Goal: Contribute content: Add original content to the website for others to see

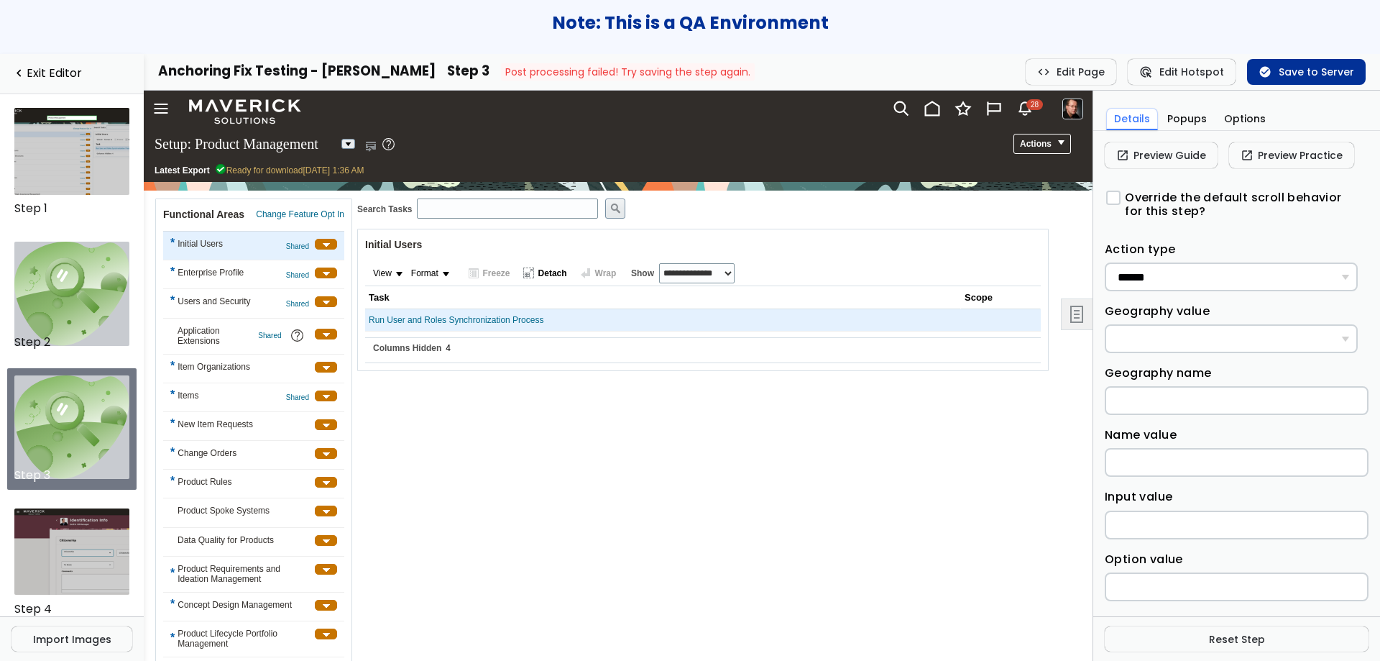
scroll to position [74, 0]
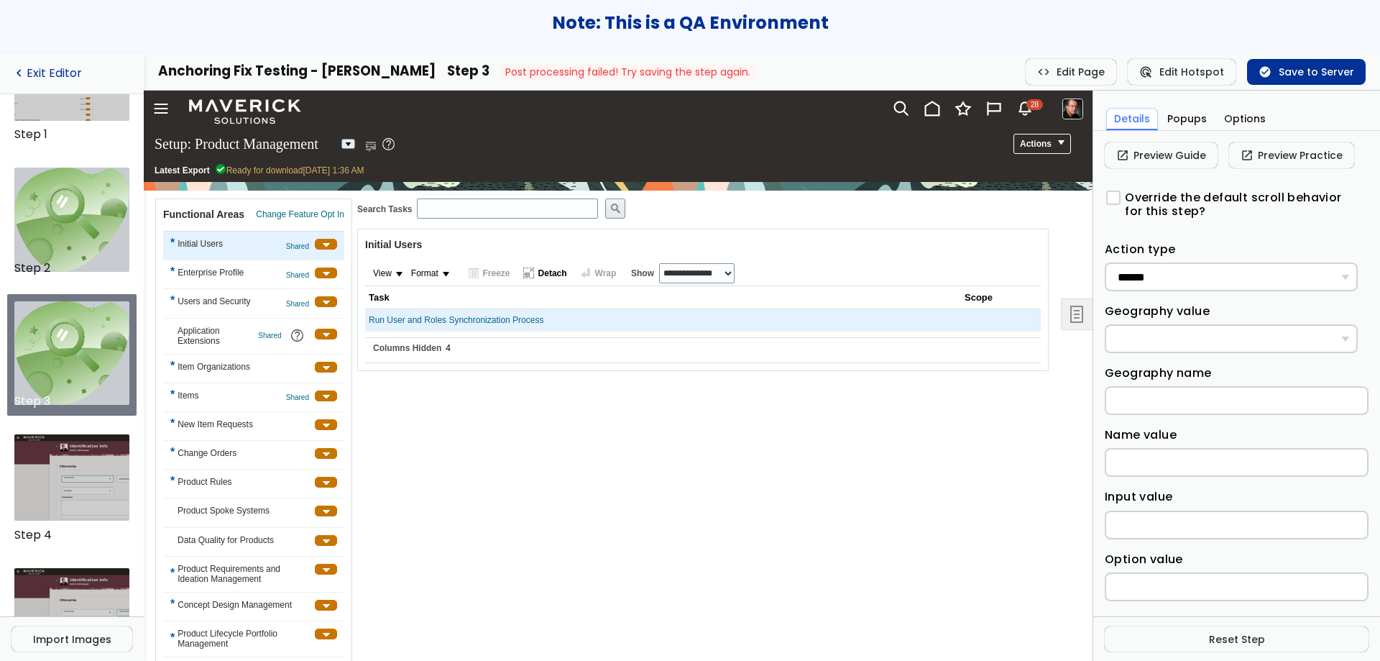
click at [52, 76] on link "navigate_before Exit Editor" at bounding box center [72, 74] width 121 height 14
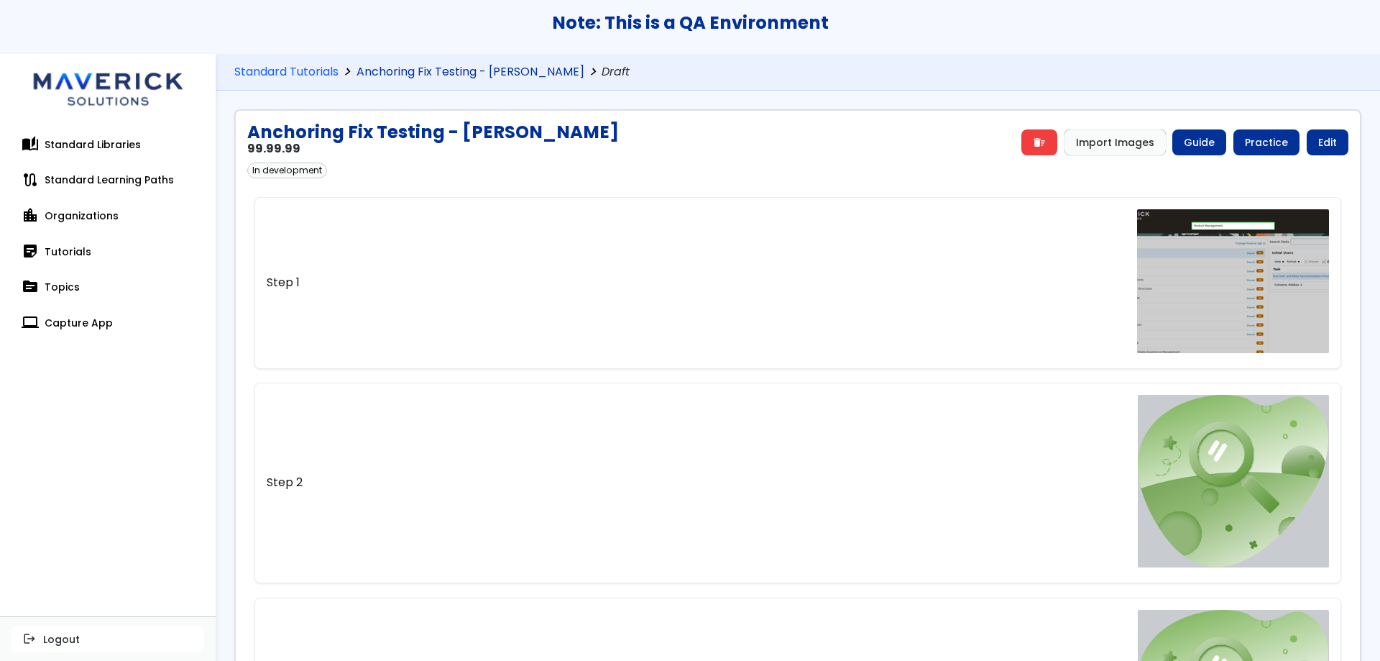
click at [436, 71] on link "Anchoring Fix Testing - [PERSON_NAME]" at bounding box center [471, 72] width 228 height 14
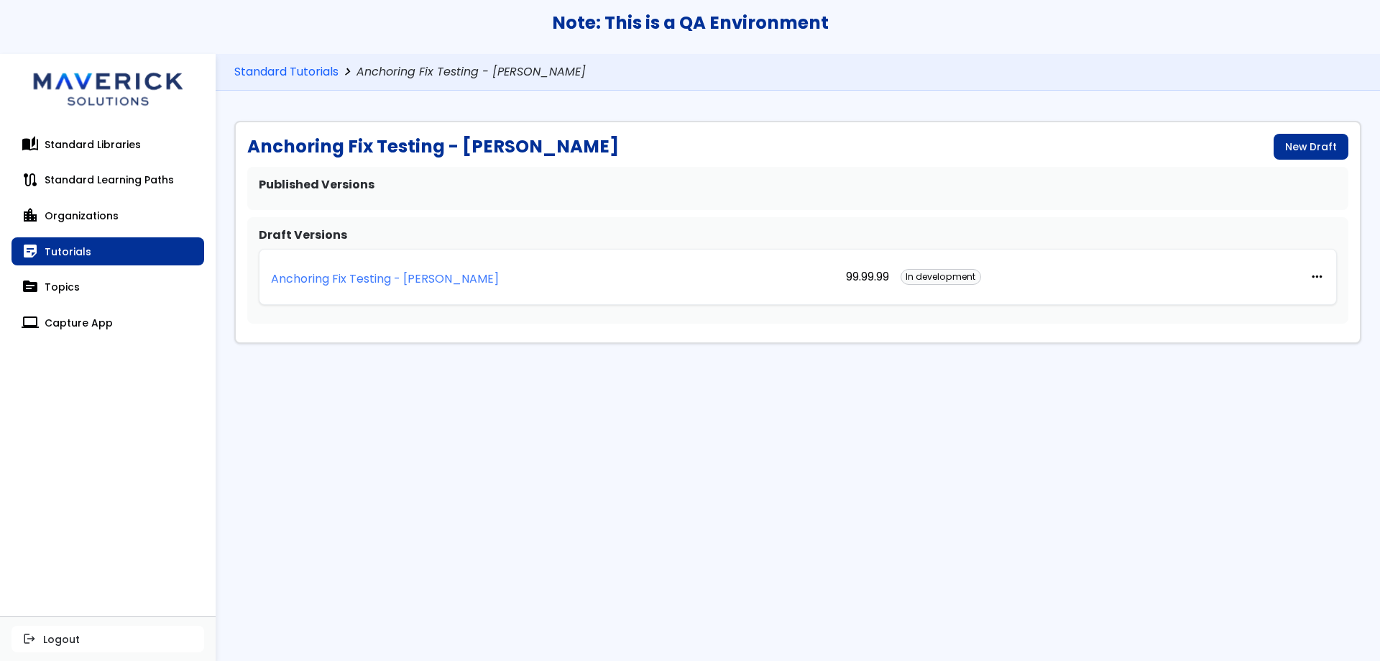
click at [434, 272] on p "Anchoring Fix Testing - [PERSON_NAME]" at bounding box center [385, 278] width 228 height 13
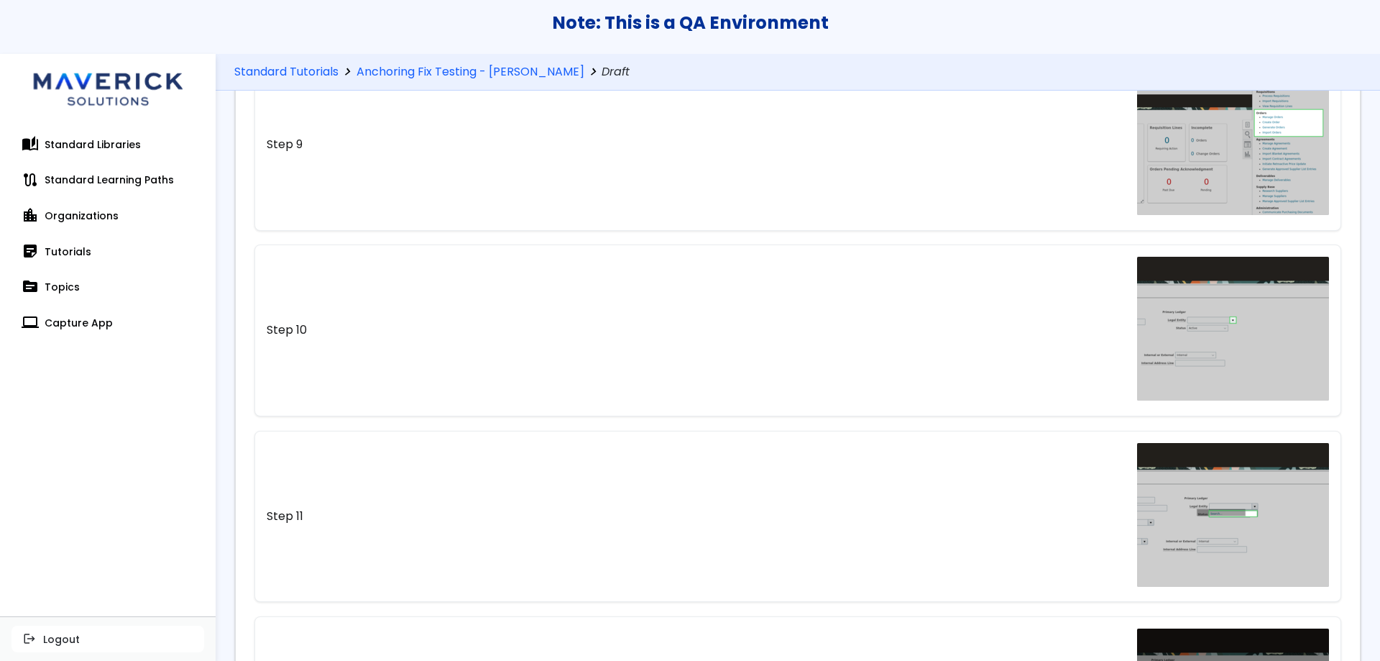
scroll to position [3756, 0]
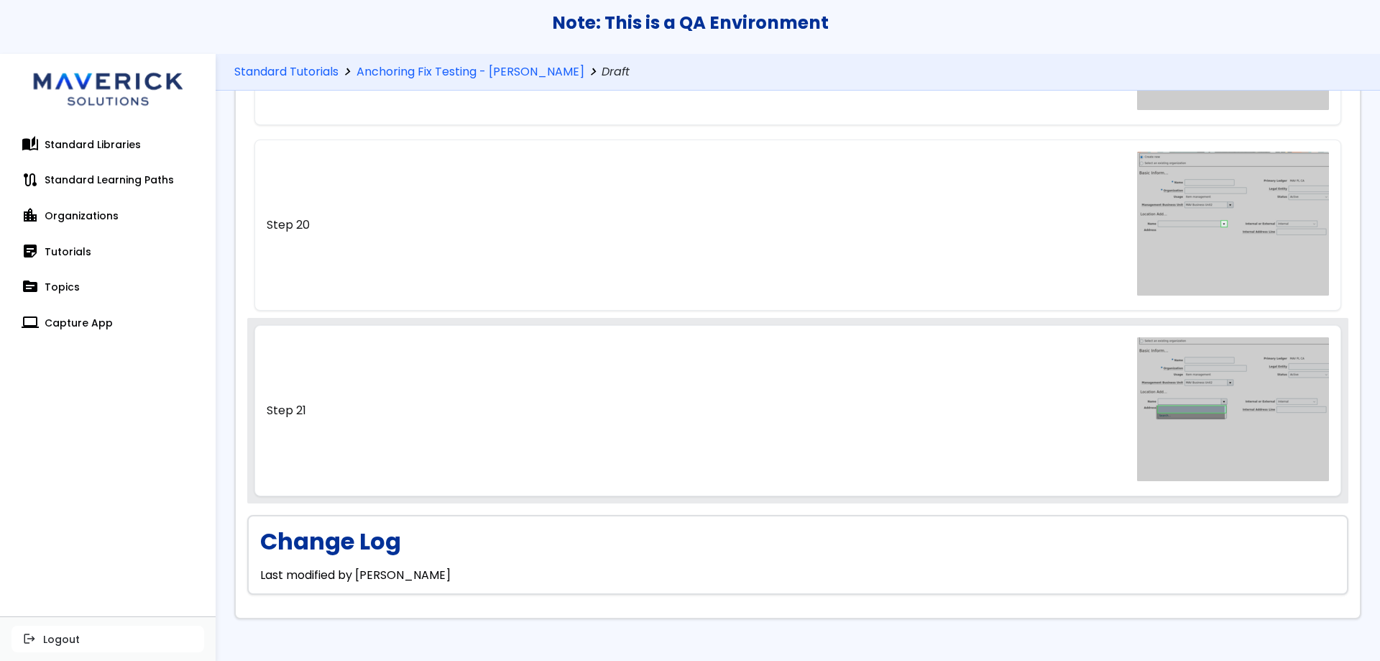
click at [939, 415] on link "Step 21" at bounding box center [798, 410] width 1088 height 171
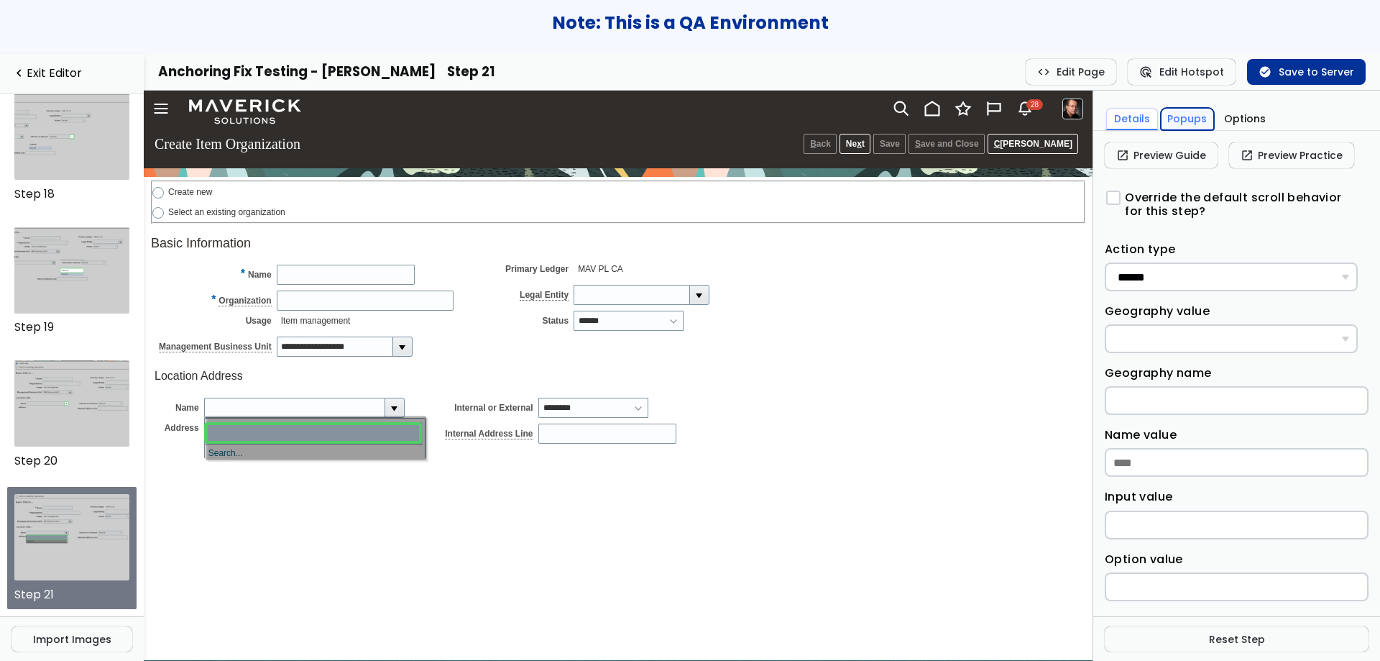
click at [1185, 124] on button "Popups" at bounding box center [1188, 119] width 54 height 22
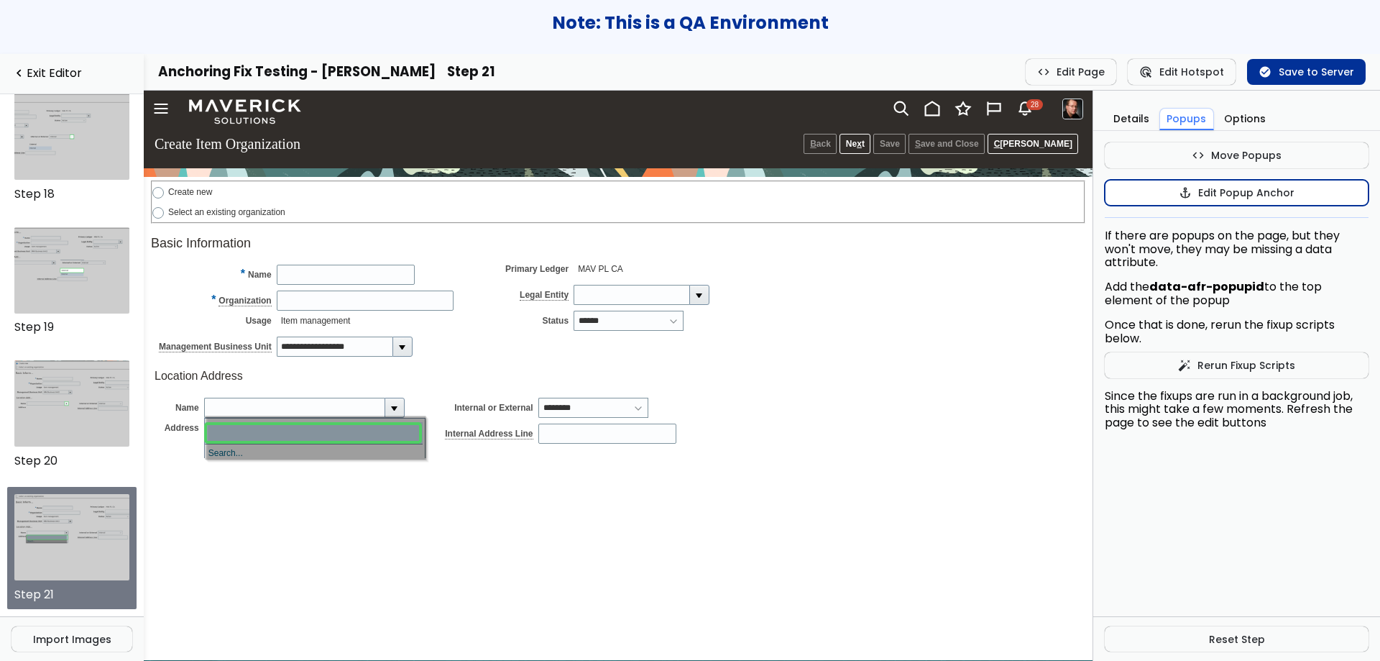
click at [1198, 193] on button "anchor Edit Popup Anchor" at bounding box center [1237, 193] width 264 height 26
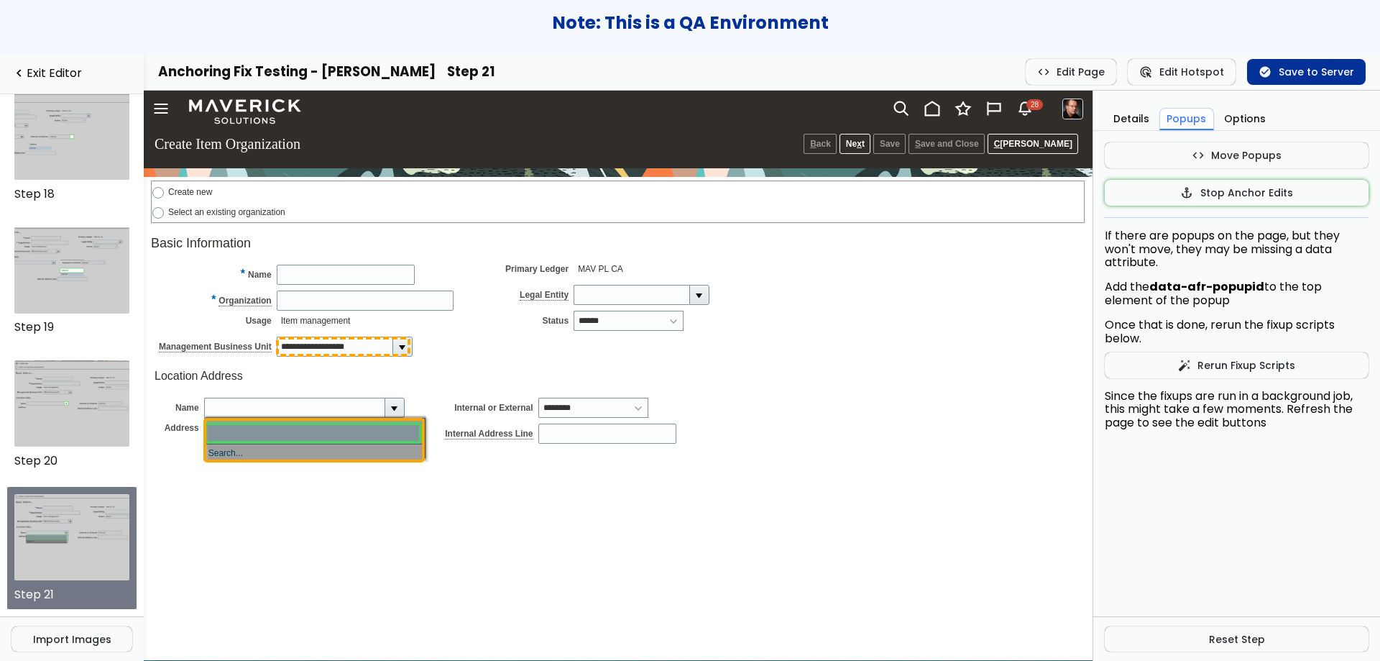
click at [360, 342] on input "**********" at bounding box center [335, 346] width 116 height 20
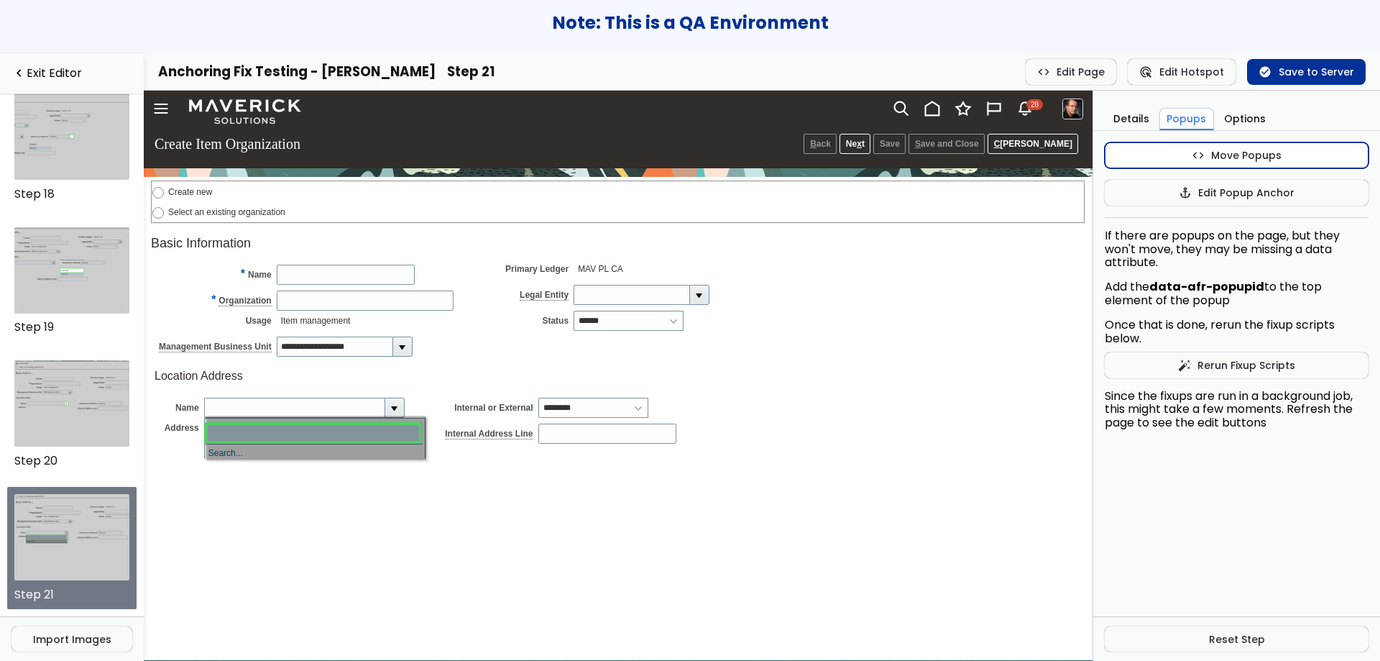
click at [1171, 156] on button "code Move Popups" at bounding box center [1237, 155] width 264 height 26
click at [1141, 154] on button "code Stop Popup Moves" at bounding box center [1237, 155] width 264 height 26
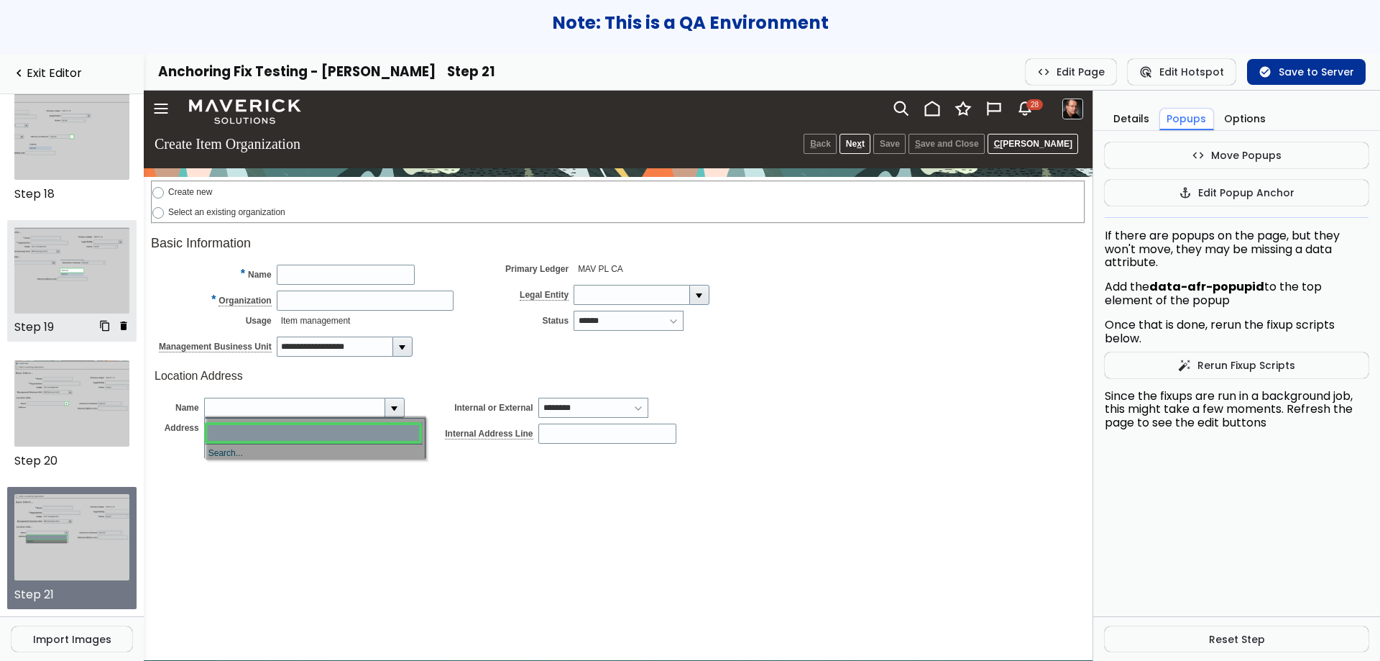
click at [68, 254] on img at bounding box center [72, 270] width 116 height 86
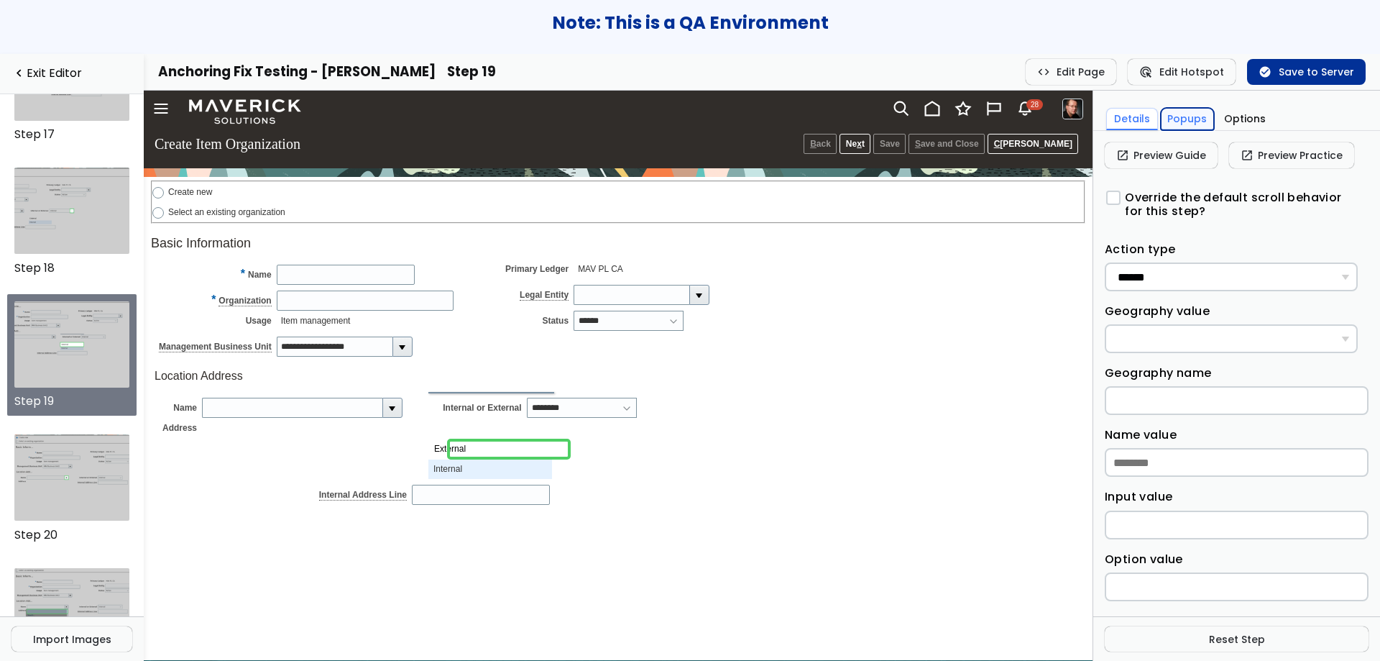
click at [1194, 125] on button "Popups" at bounding box center [1188, 119] width 54 height 22
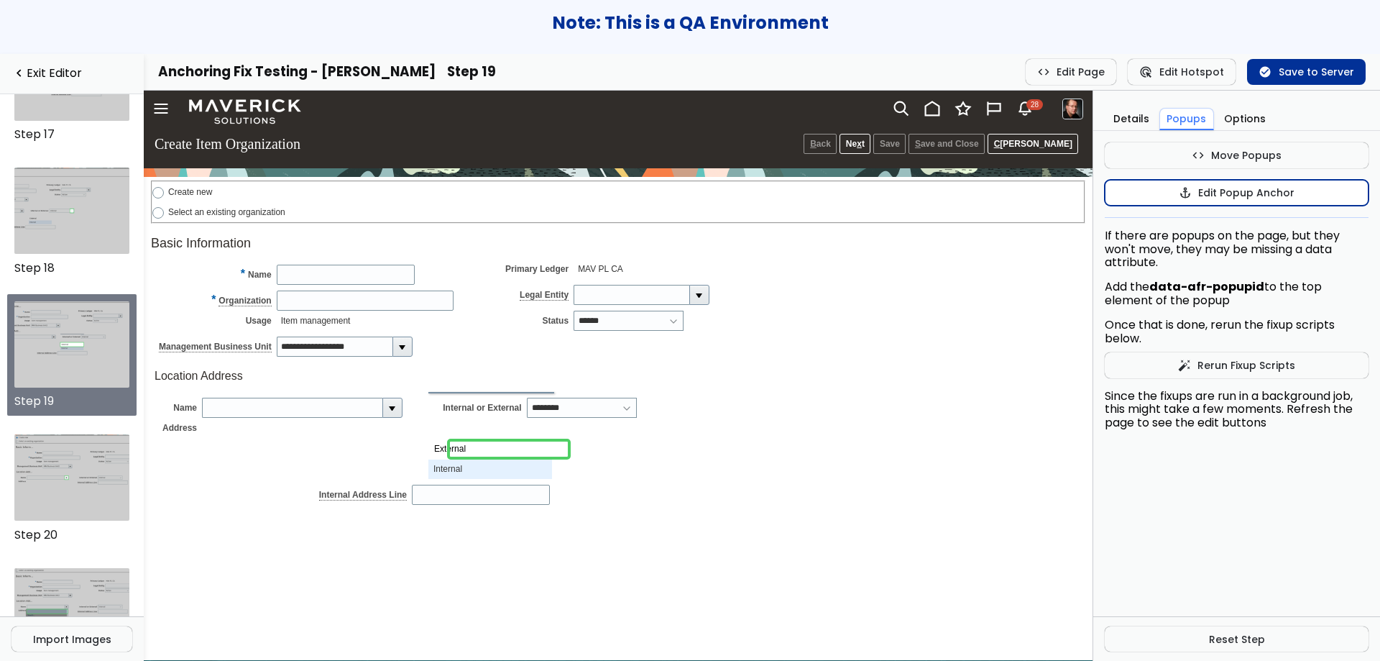
click at [1191, 183] on button "anchor Edit Popup Anchor" at bounding box center [1237, 193] width 264 height 26
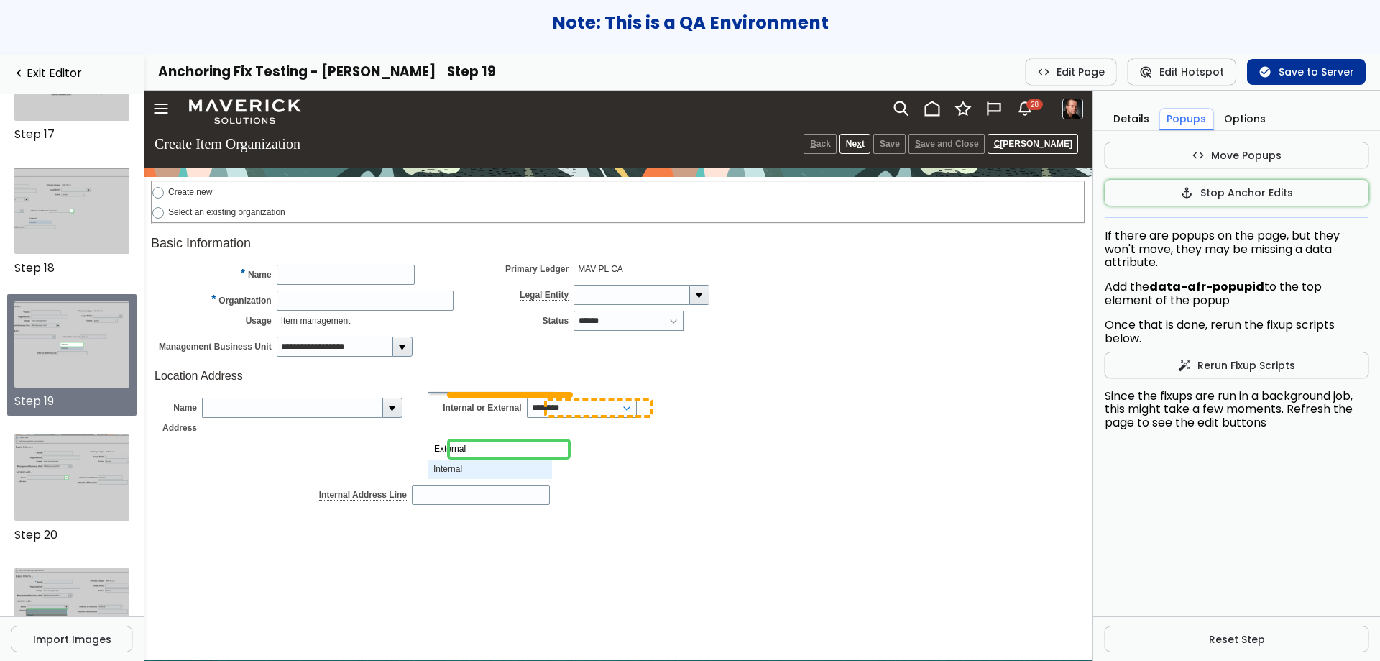
click at [617, 404] on input "********" at bounding box center [572, 407] width 91 height 20
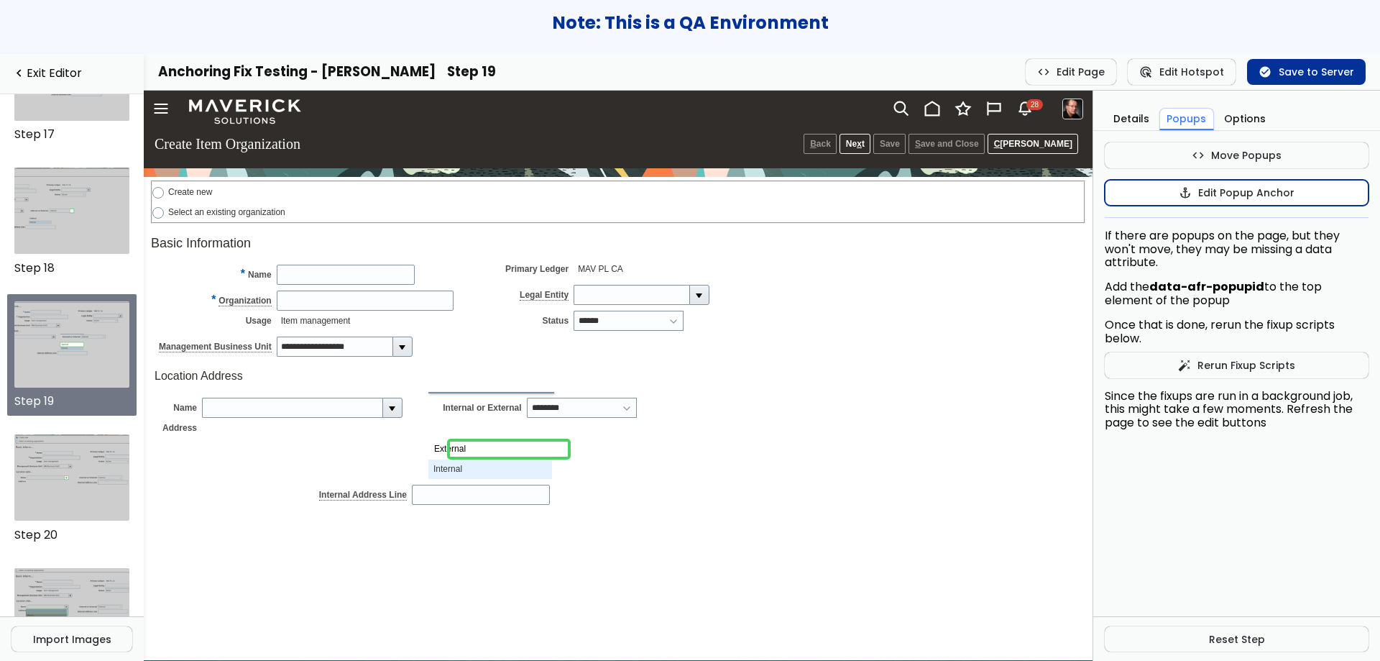
click at [1167, 198] on button "anchor Edit Popup Anchor" at bounding box center [1237, 193] width 264 height 26
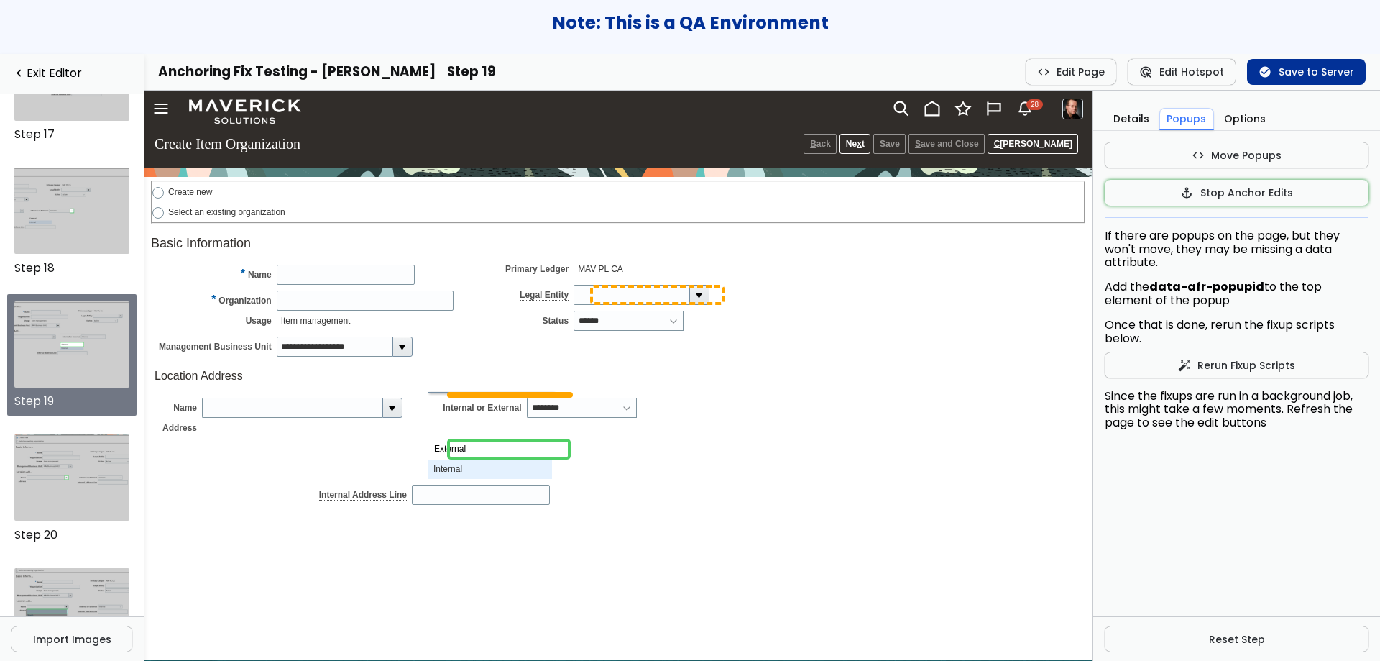
click at [635, 295] on input "Legal Entity" at bounding box center [632, 295] width 116 height 20
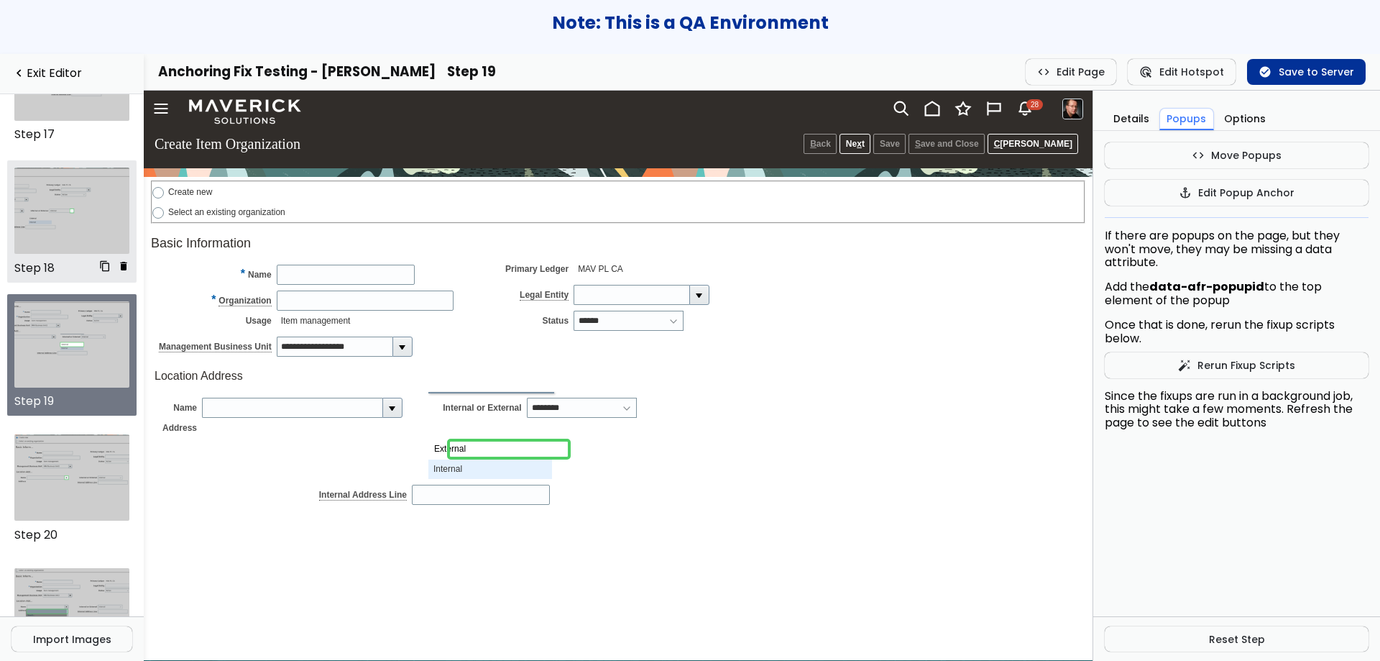
click at [68, 199] on img at bounding box center [72, 210] width 116 height 86
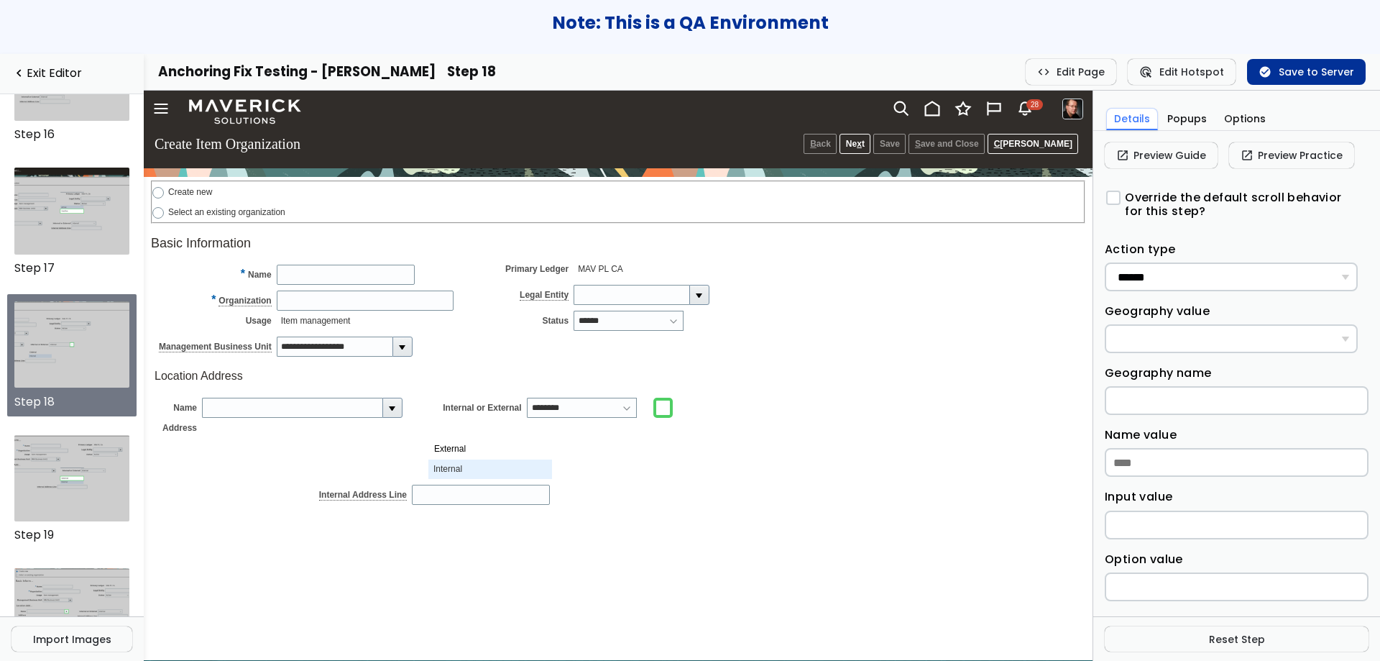
click at [1228, 438] on div "Name value" at bounding box center [1237, 451] width 264 height 50
click at [1182, 119] on button "Popups" at bounding box center [1188, 119] width 54 height 22
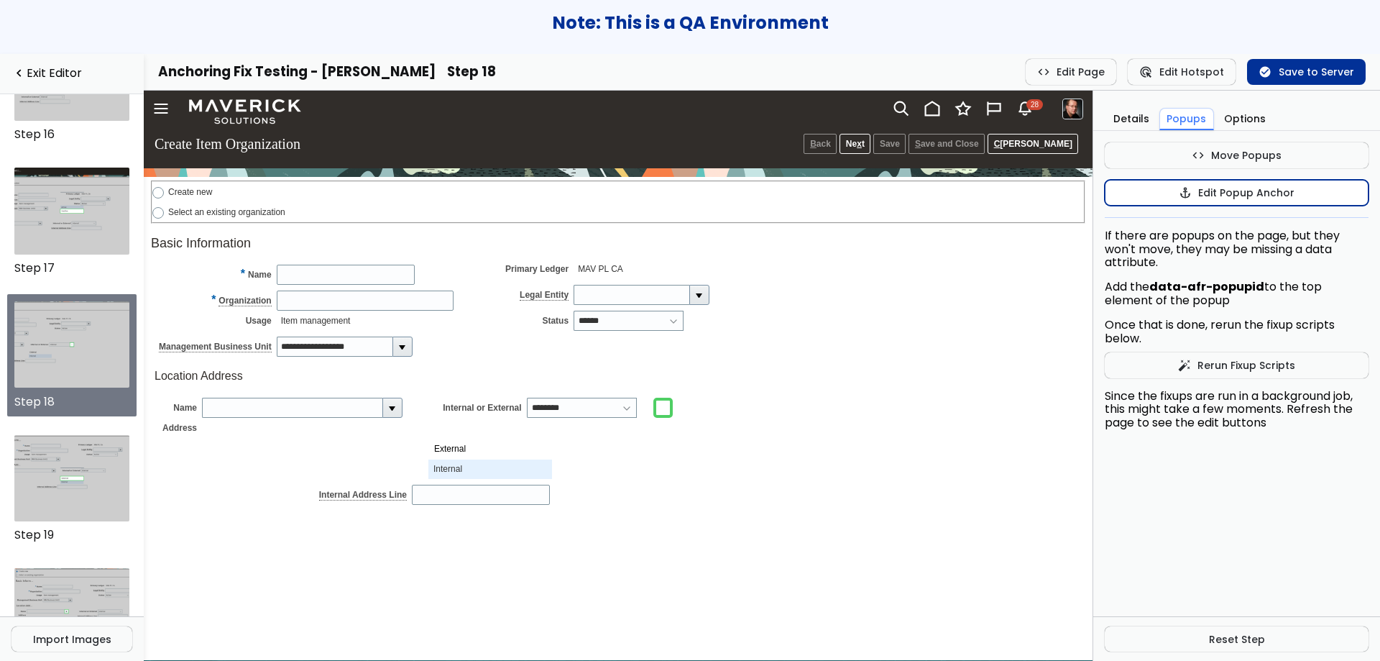
click at [1166, 194] on button "anchor Edit Popup Anchor" at bounding box center [1237, 193] width 264 height 26
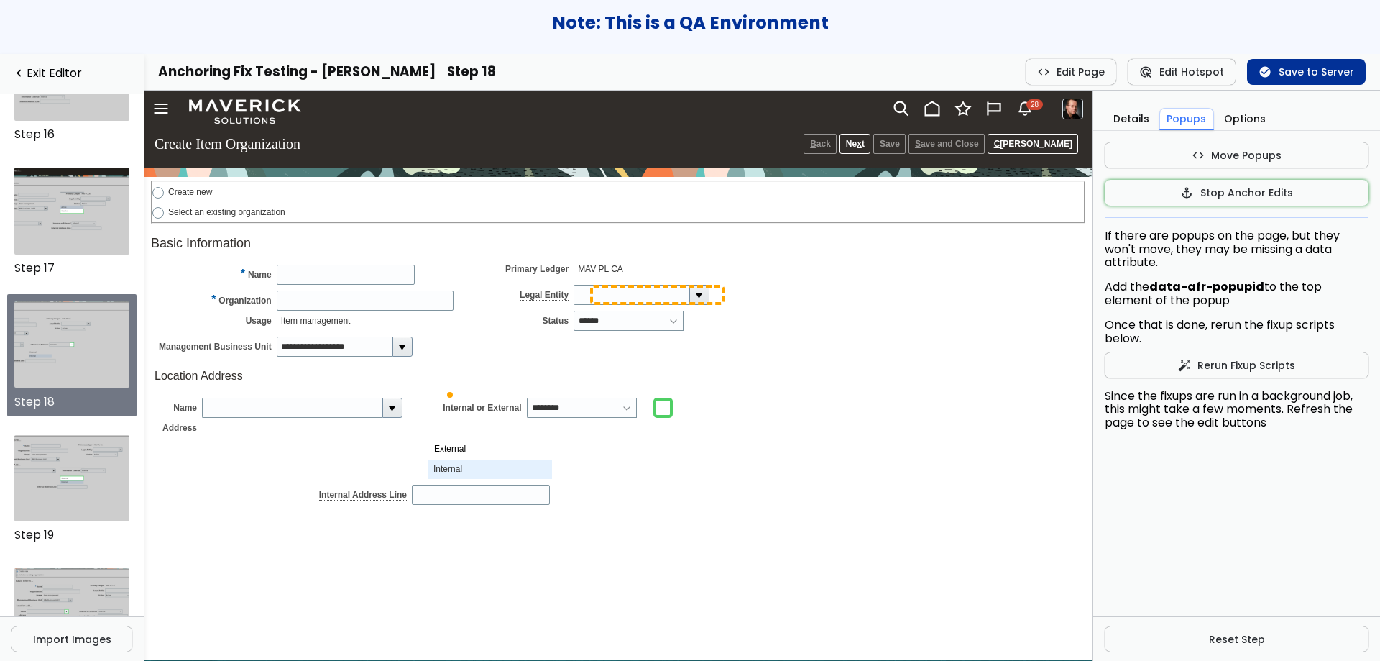
click at [627, 298] on input "Legal Entity" at bounding box center [632, 295] width 116 height 20
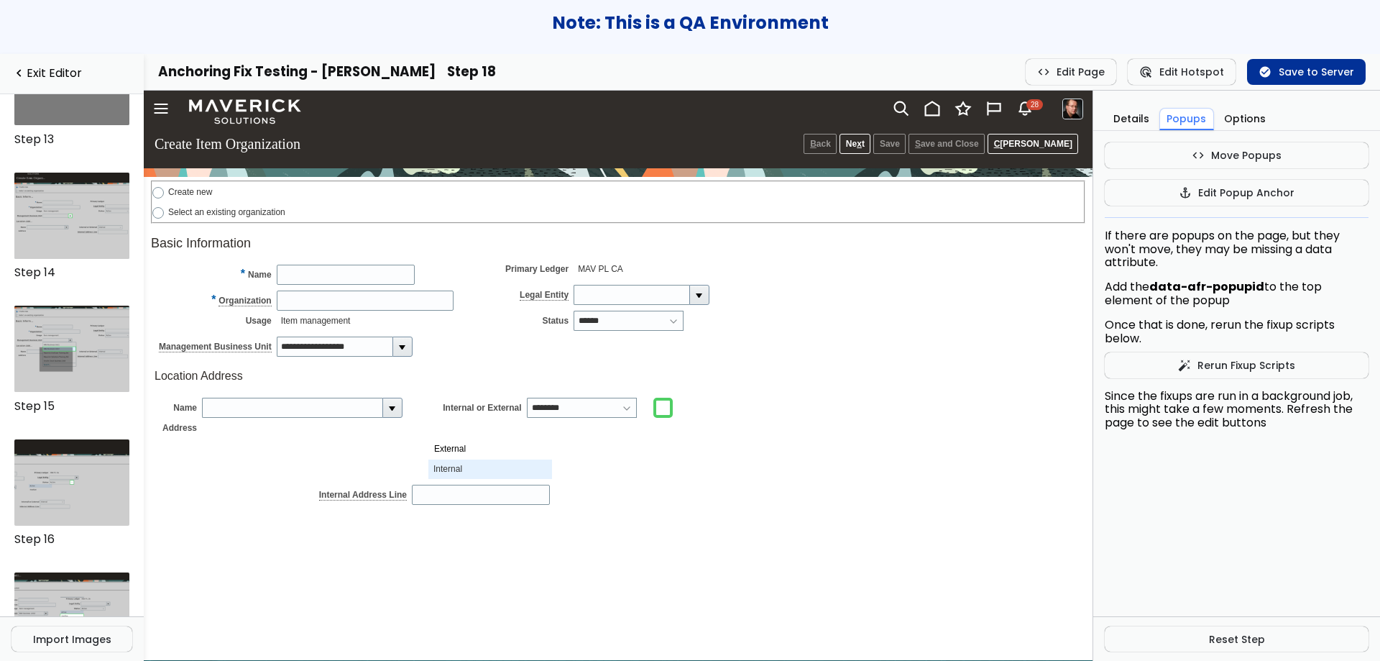
scroll to position [1670, 0]
click at [74, 346] on img at bounding box center [72, 349] width 116 height 86
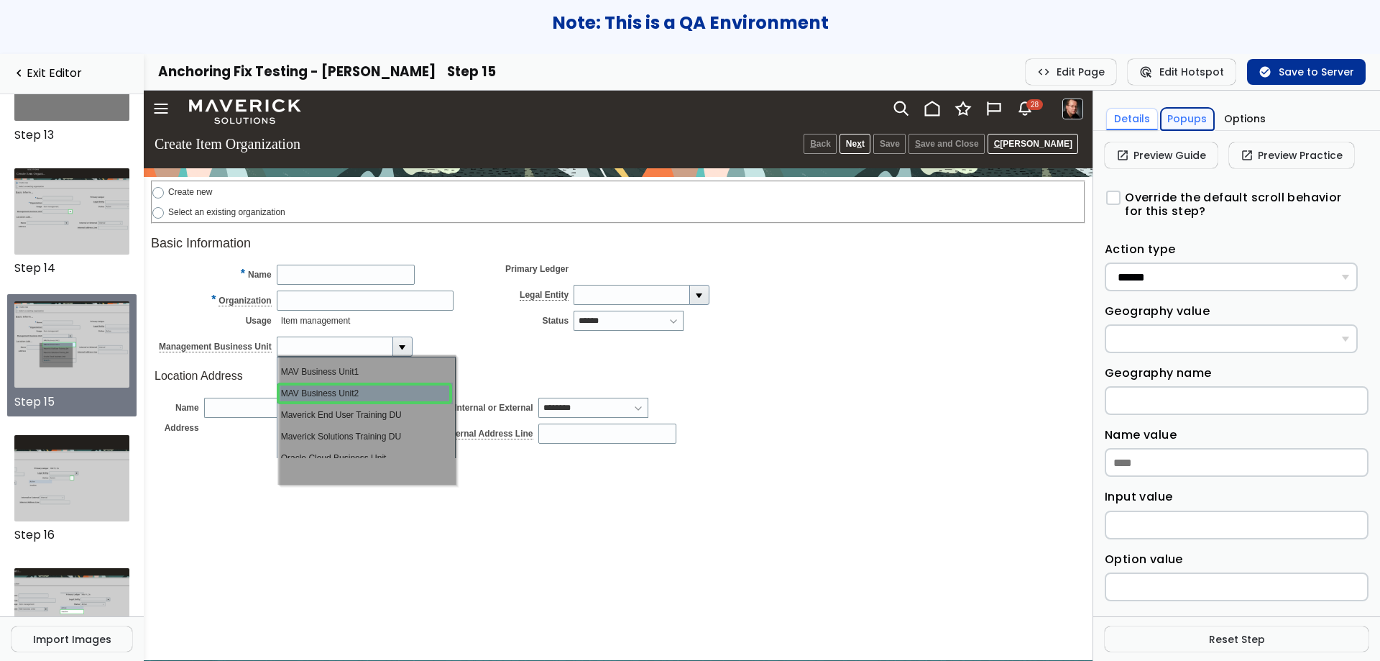
click at [1189, 108] on button "Popups" at bounding box center [1188, 119] width 54 height 22
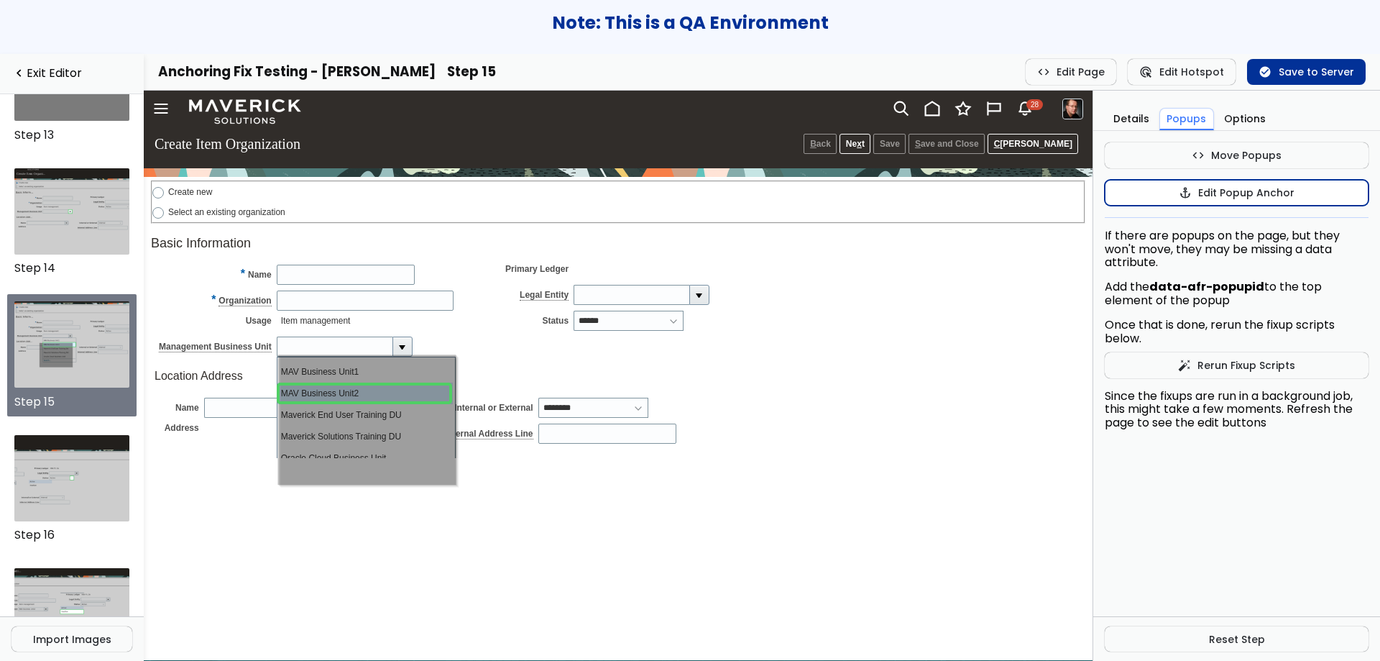
click at [1195, 185] on button "anchor Edit Popup Anchor" at bounding box center [1237, 193] width 264 height 26
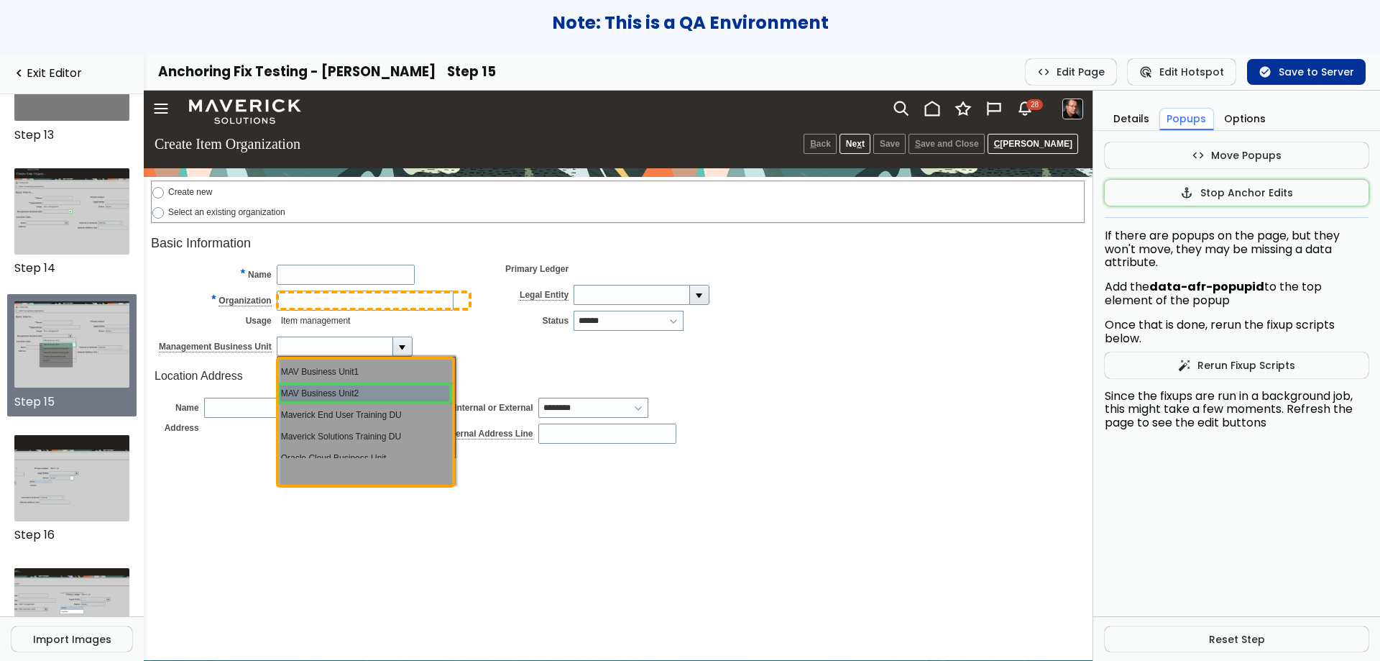
click at [421, 294] on input "Organization" at bounding box center [365, 300] width 177 height 20
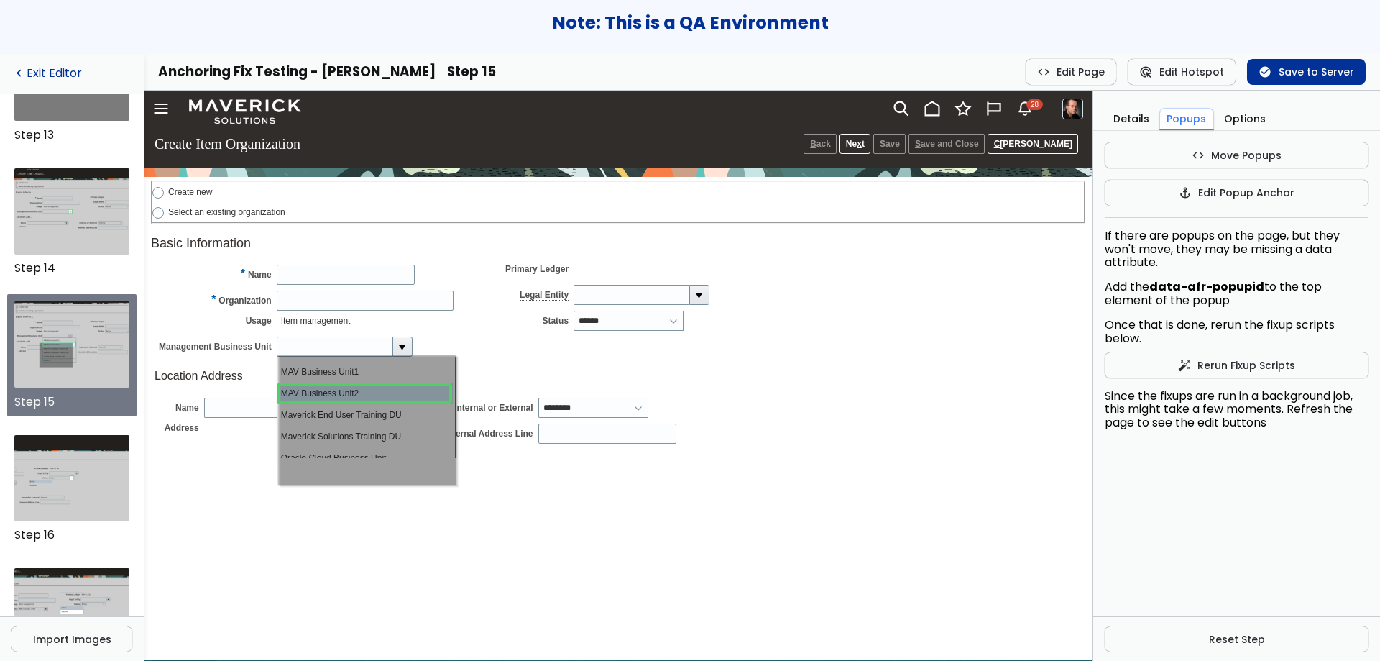
click at [53, 69] on link "navigate_before Exit Editor" at bounding box center [72, 74] width 121 height 14
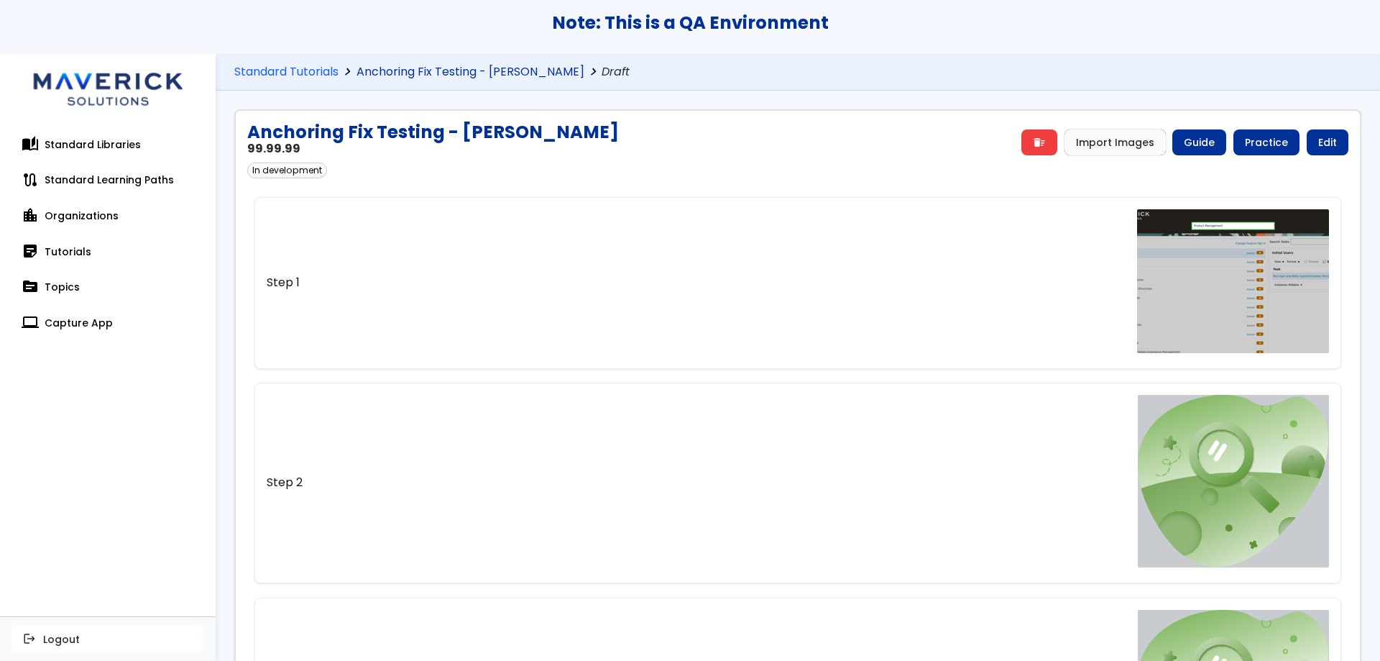
click at [462, 68] on link "Anchoring Fix Testing - [PERSON_NAME]" at bounding box center [471, 72] width 228 height 14
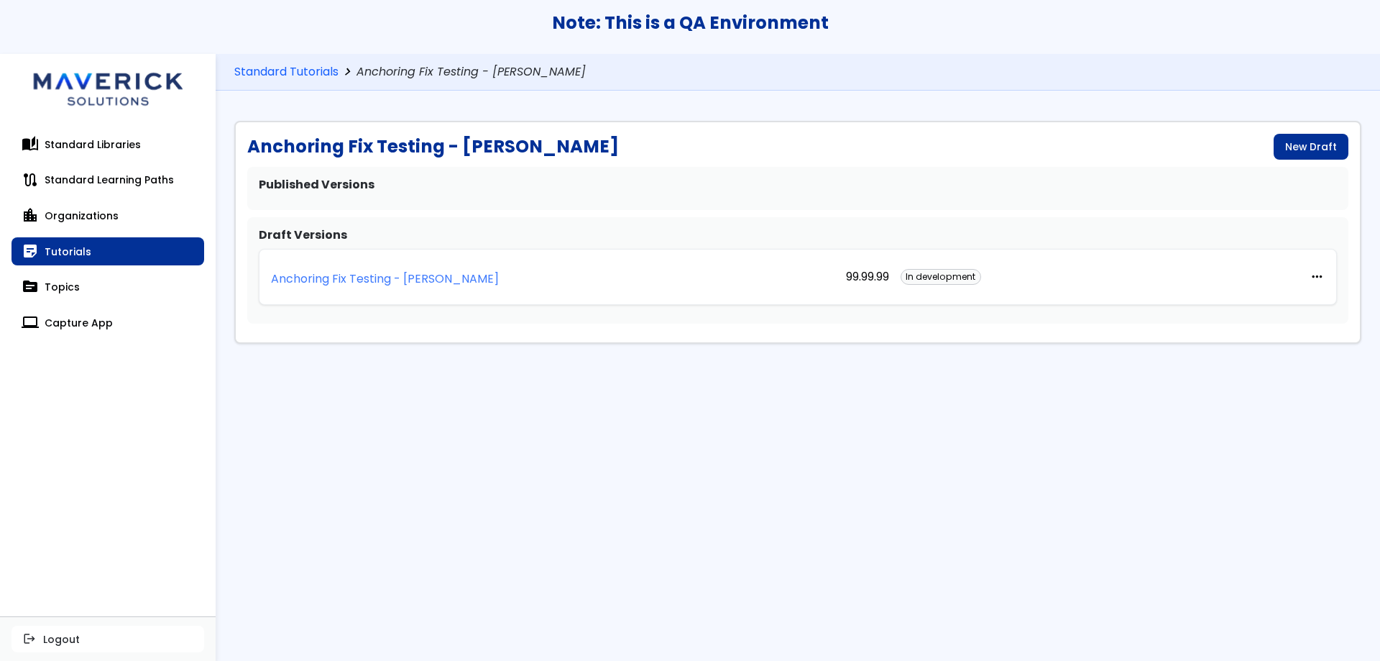
click at [388, 272] on p "Anchoring Fix Testing - [PERSON_NAME]" at bounding box center [385, 278] width 228 height 13
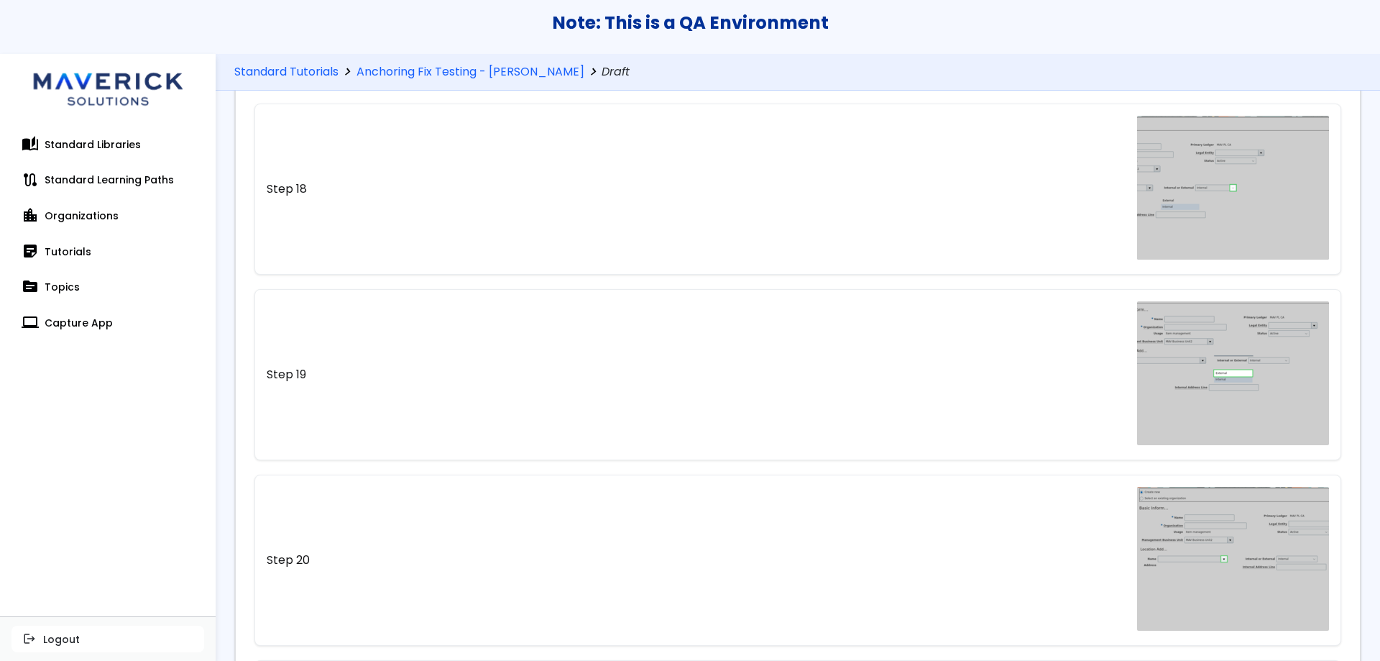
scroll to position [3332, 0]
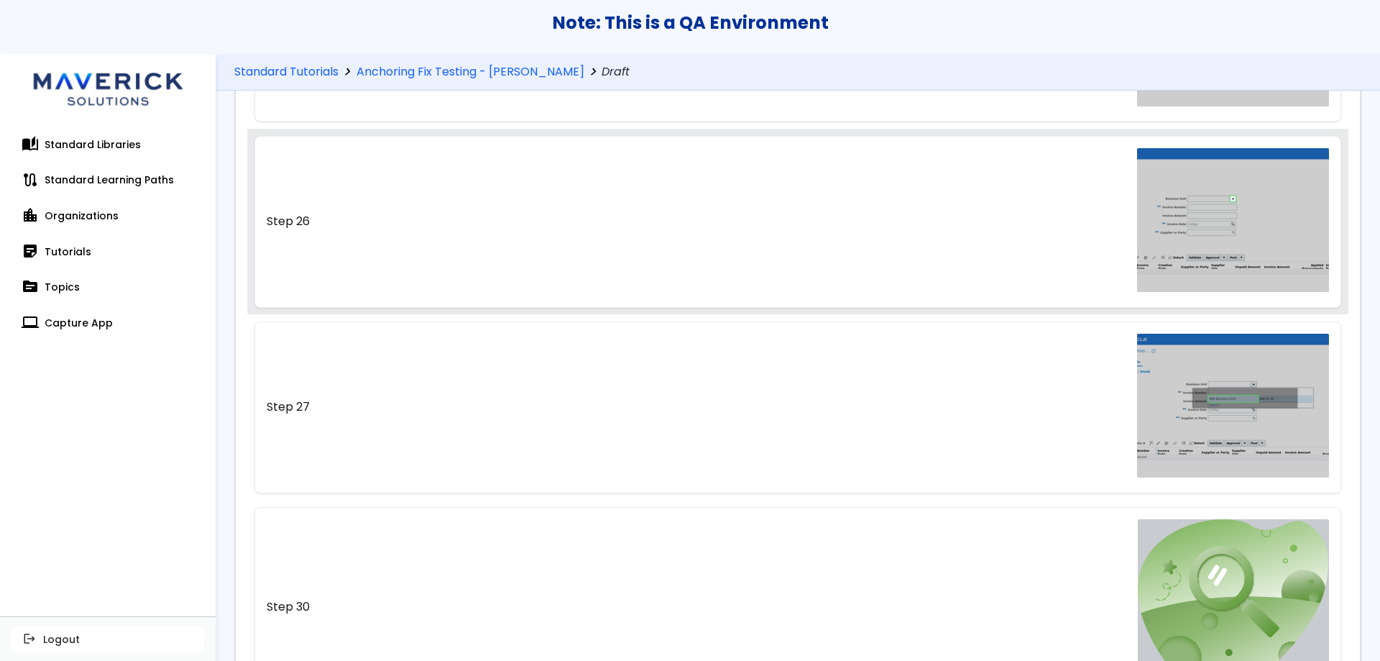
scroll to position [4124, 0]
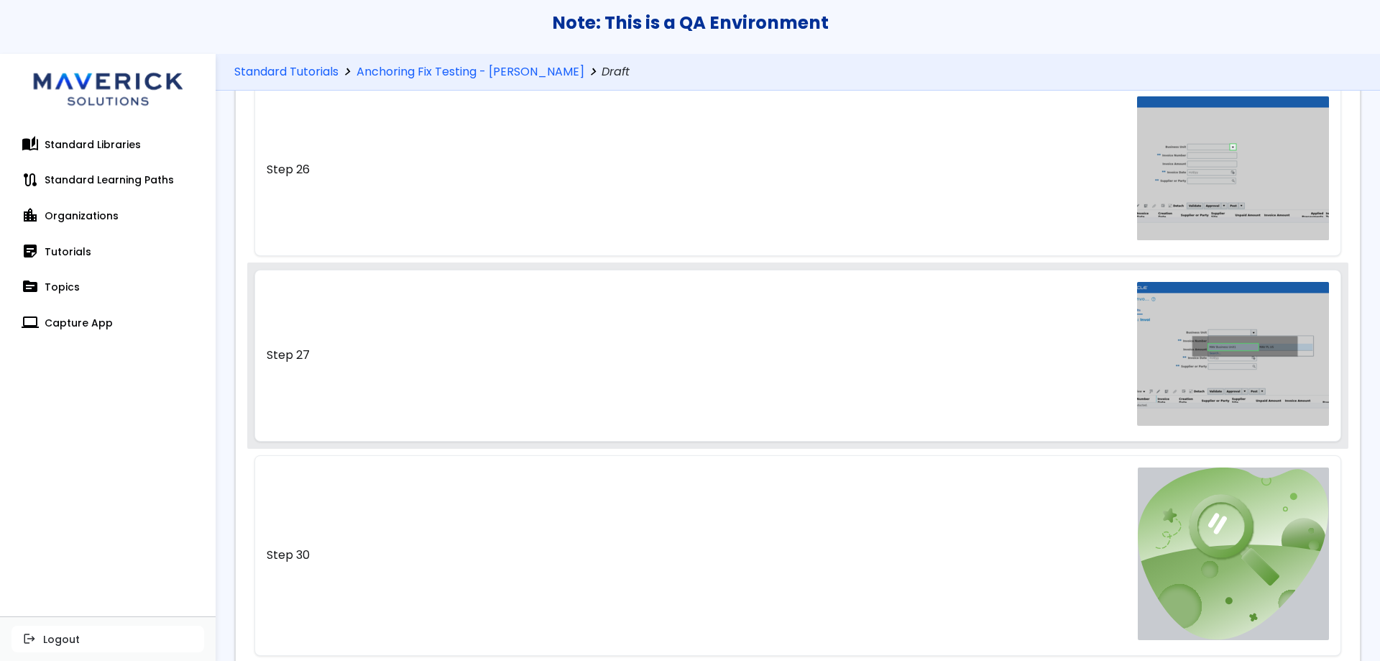
click at [1012, 357] on link "Step 27" at bounding box center [798, 355] width 1088 height 171
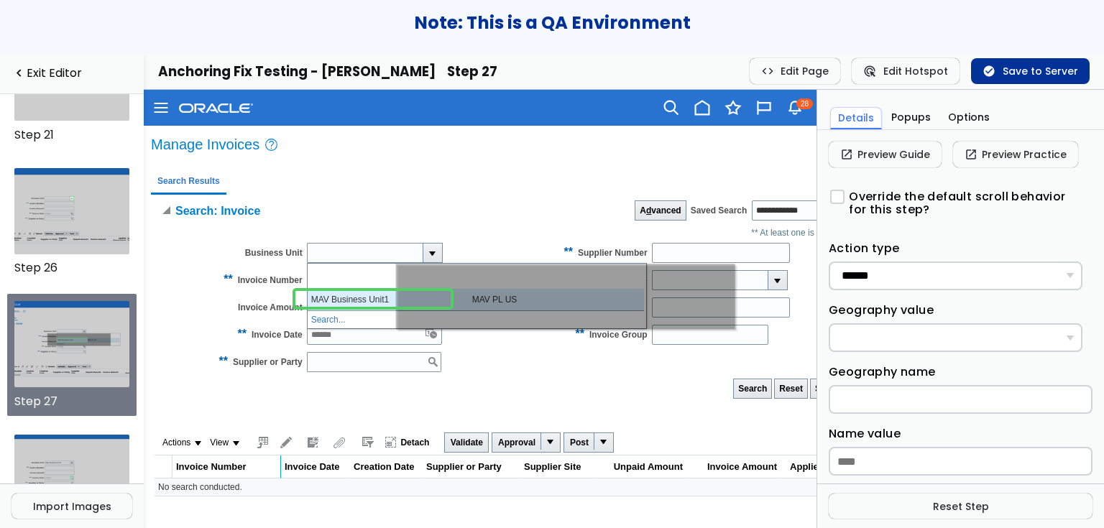
scroll to position [2742, 0]
drag, startPoint x: 1456, startPoint y: 91, endPoint x: 732, endPoint y: 228, distance: 736.0
click at [732, 228] on td at bounding box center [453, 230] width 591 height 15
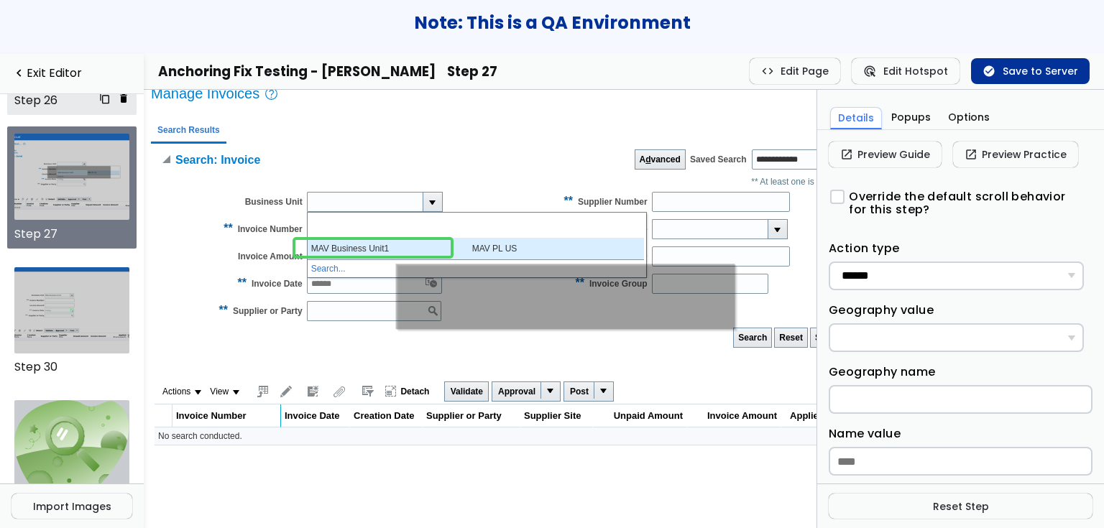
scroll to position [2911, 0]
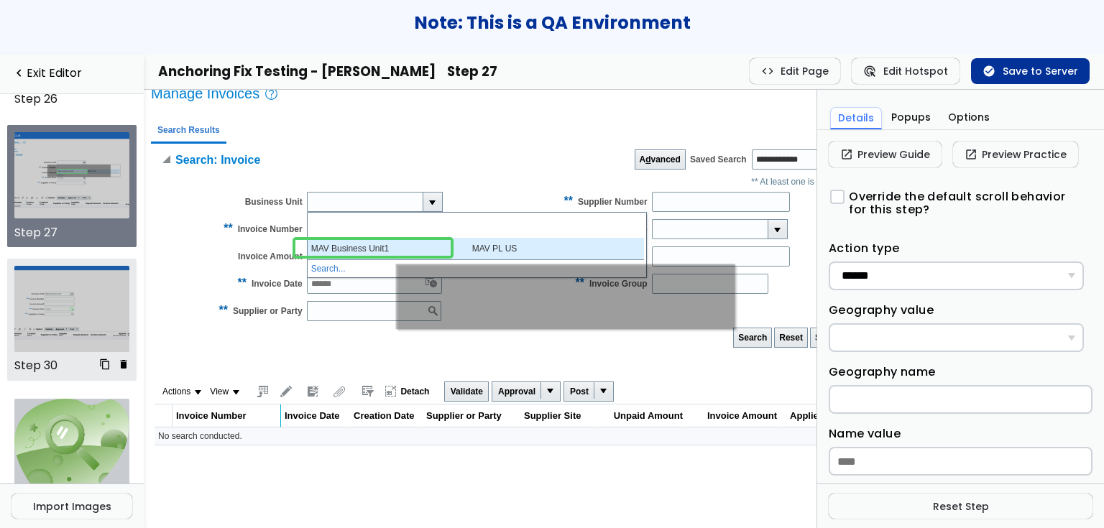
click at [60, 327] on img at bounding box center [72, 309] width 116 height 86
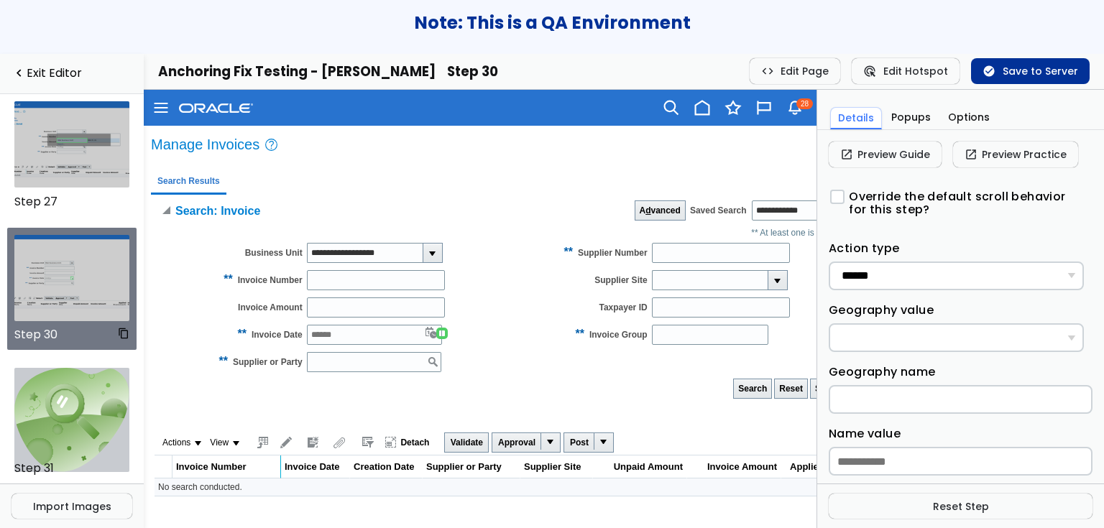
scroll to position [3082, 0]
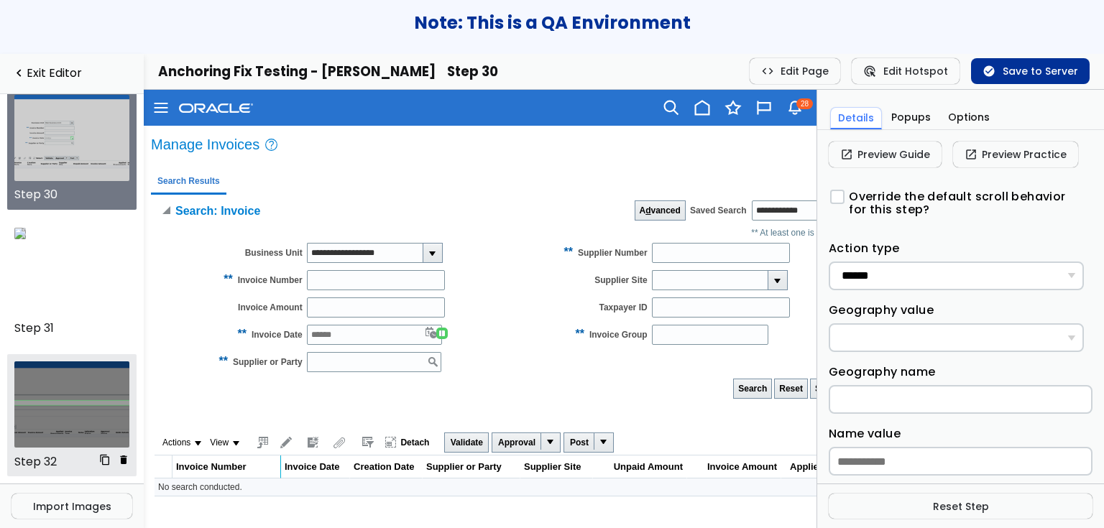
click at [55, 395] on img at bounding box center [72, 405] width 116 height 86
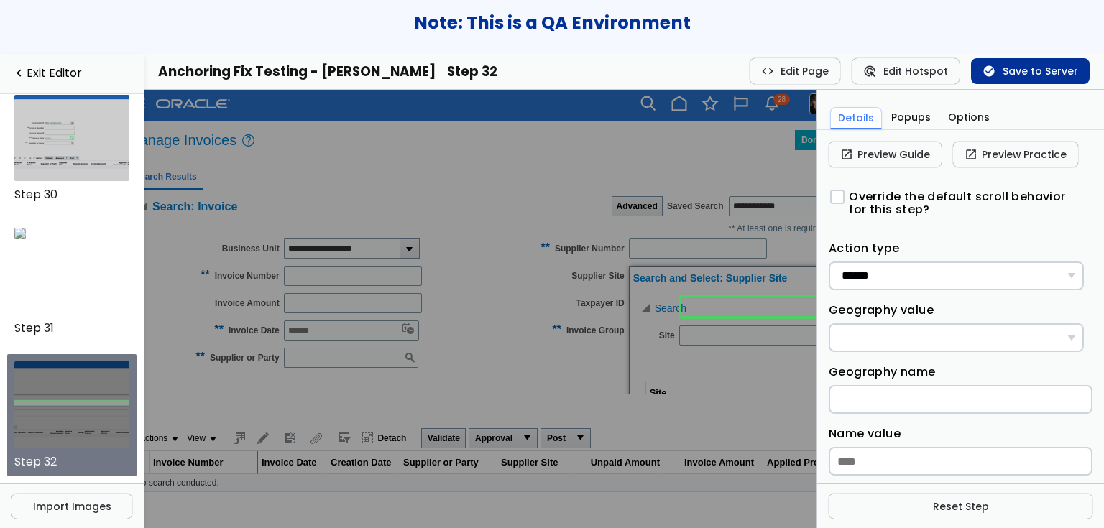
scroll to position [4, 0]
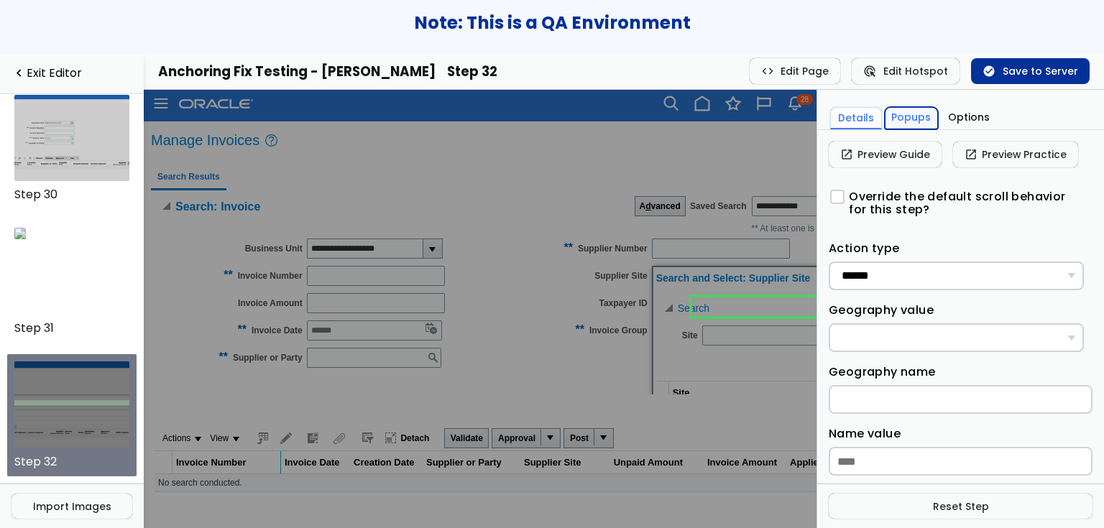
click at [897, 114] on button "Popups" at bounding box center [912, 118] width 54 height 22
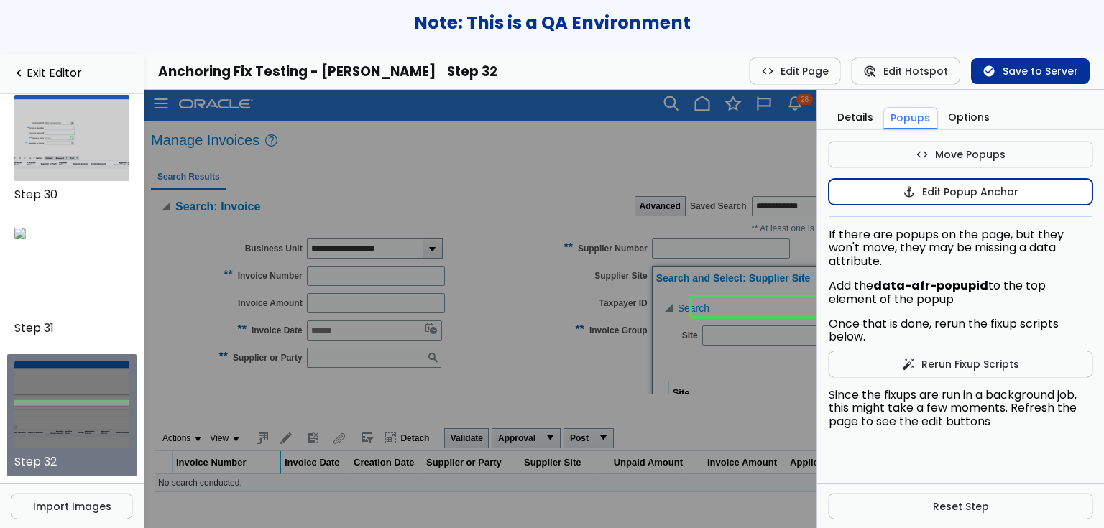
click at [911, 193] on span "anchor" at bounding box center [909, 192] width 13 height 12
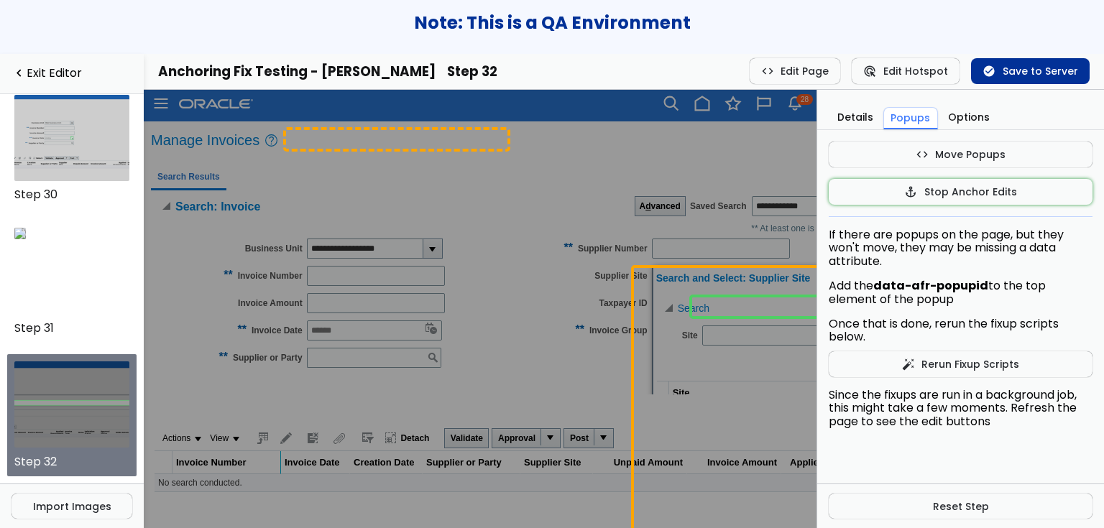
click at [323, 146] on td at bounding box center [396, 140] width 227 height 24
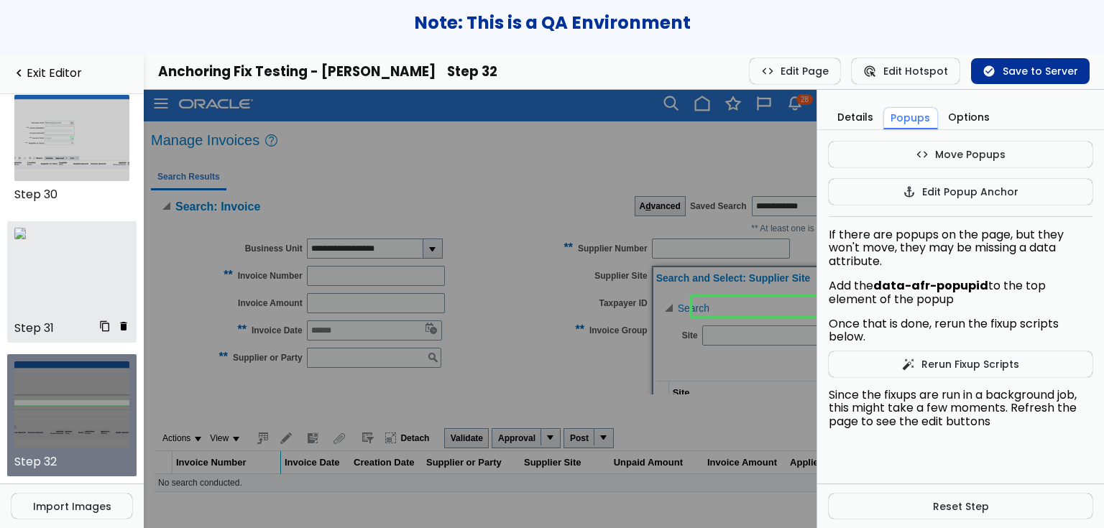
click at [26, 239] on img at bounding box center [20, 234] width 12 height 12
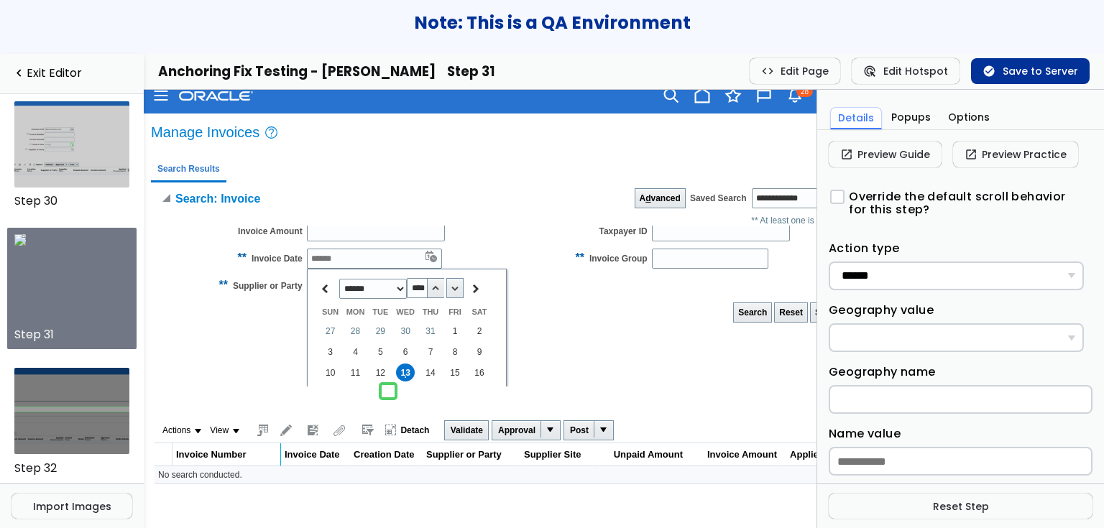
scroll to position [64, 0]
click at [901, 127] on button "Popups" at bounding box center [912, 118] width 54 height 22
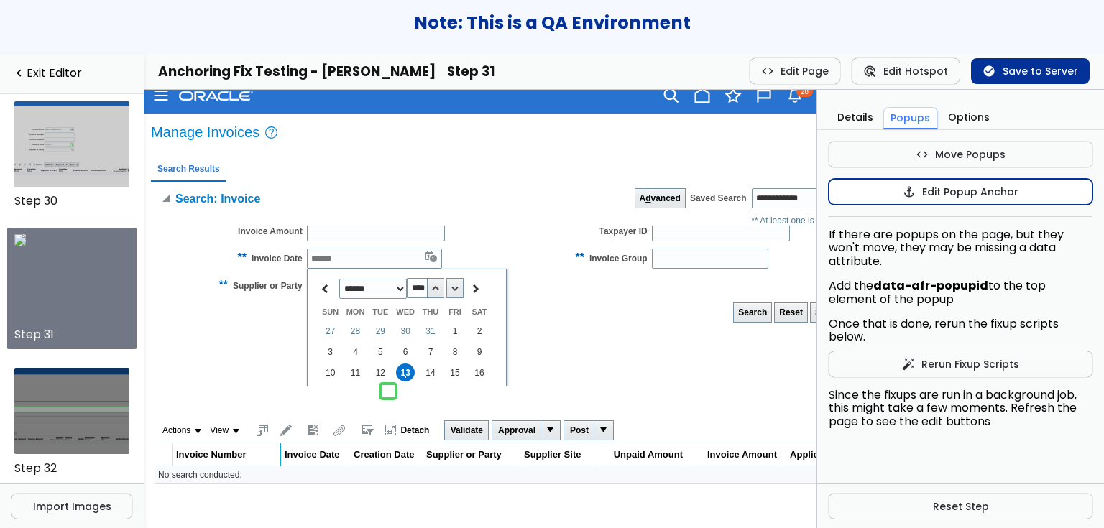
click at [899, 188] on button "anchor Edit Popup Anchor" at bounding box center [961, 192] width 264 height 26
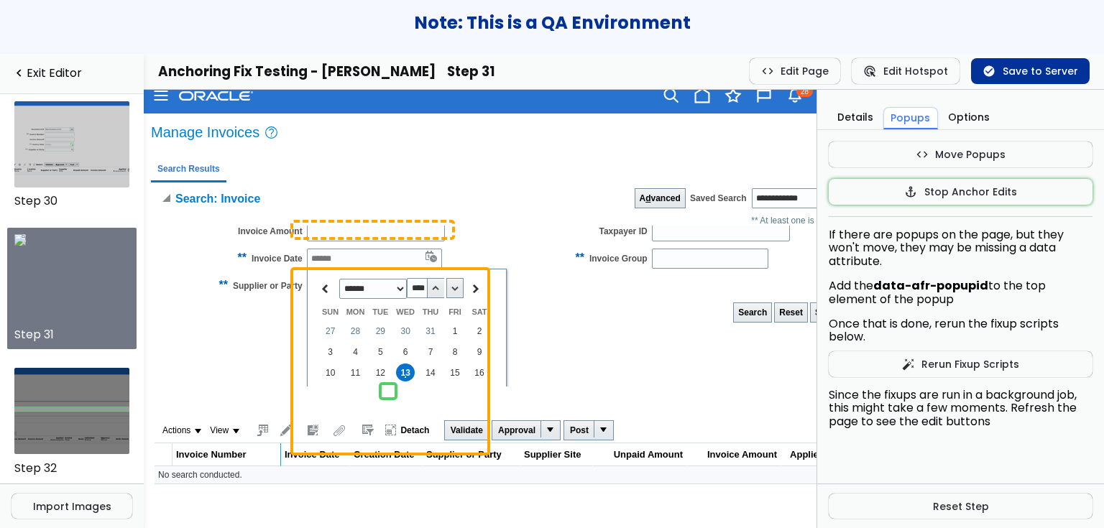
click at [397, 228] on input "Invoice Amount" at bounding box center [376, 231] width 138 height 20
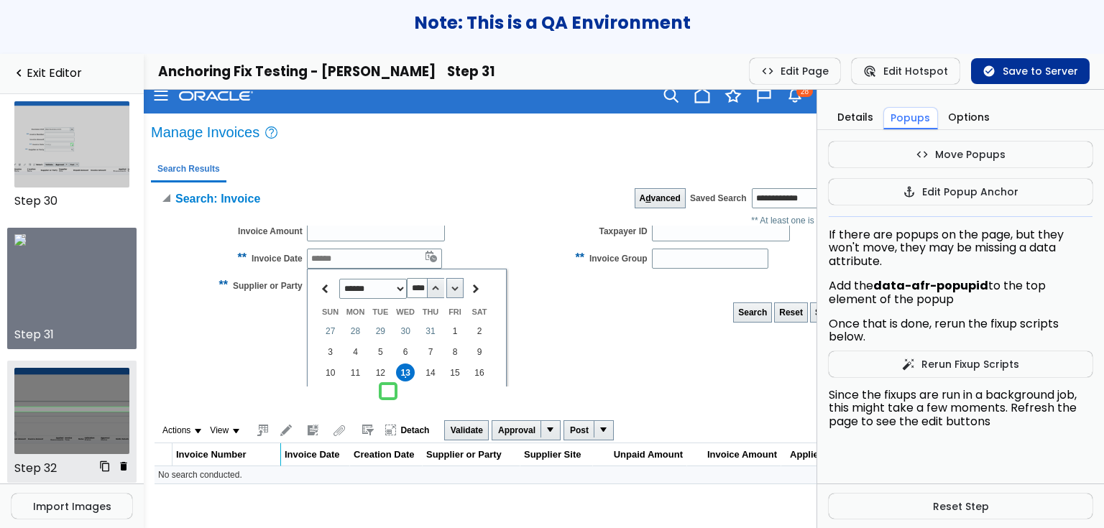
click at [31, 411] on img at bounding box center [72, 411] width 116 height 86
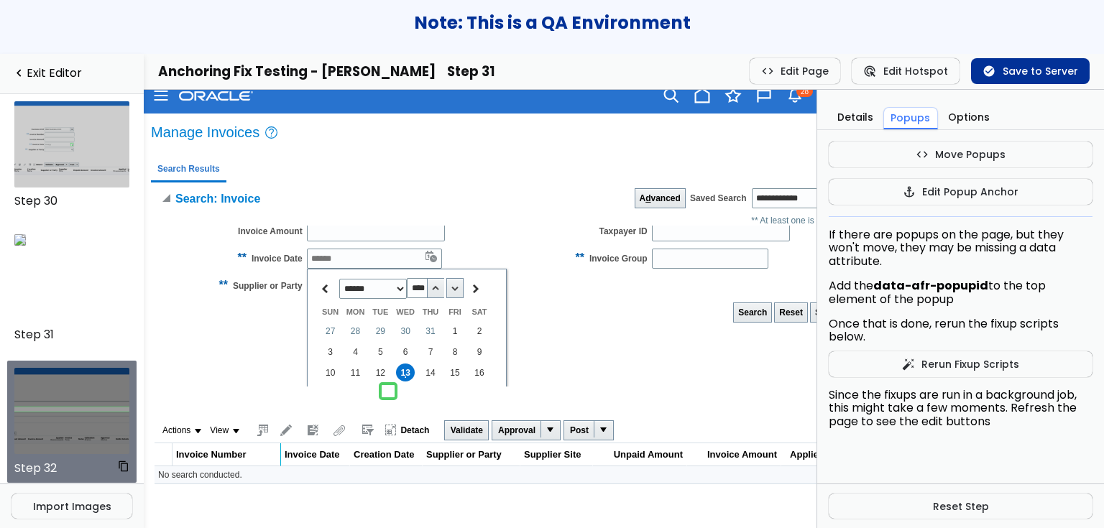
click at [31, 411] on img at bounding box center [72, 411] width 116 height 86
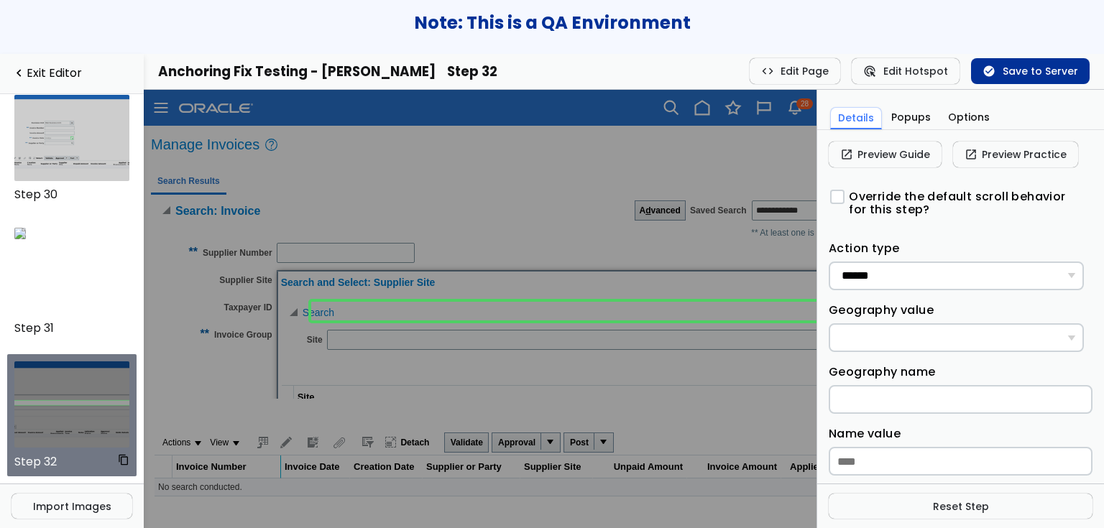
scroll to position [0, 374]
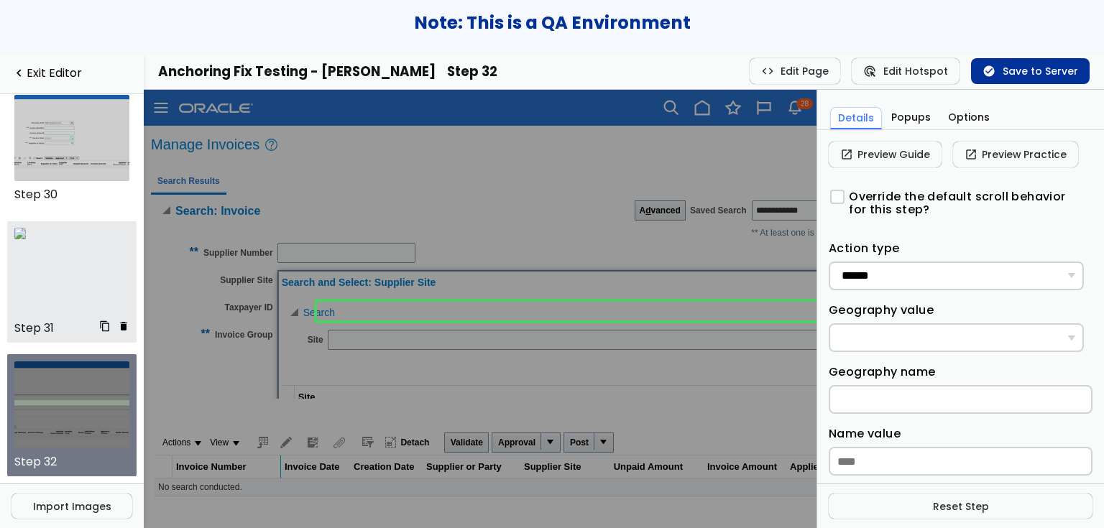
click at [26, 239] on img at bounding box center [20, 234] width 12 height 12
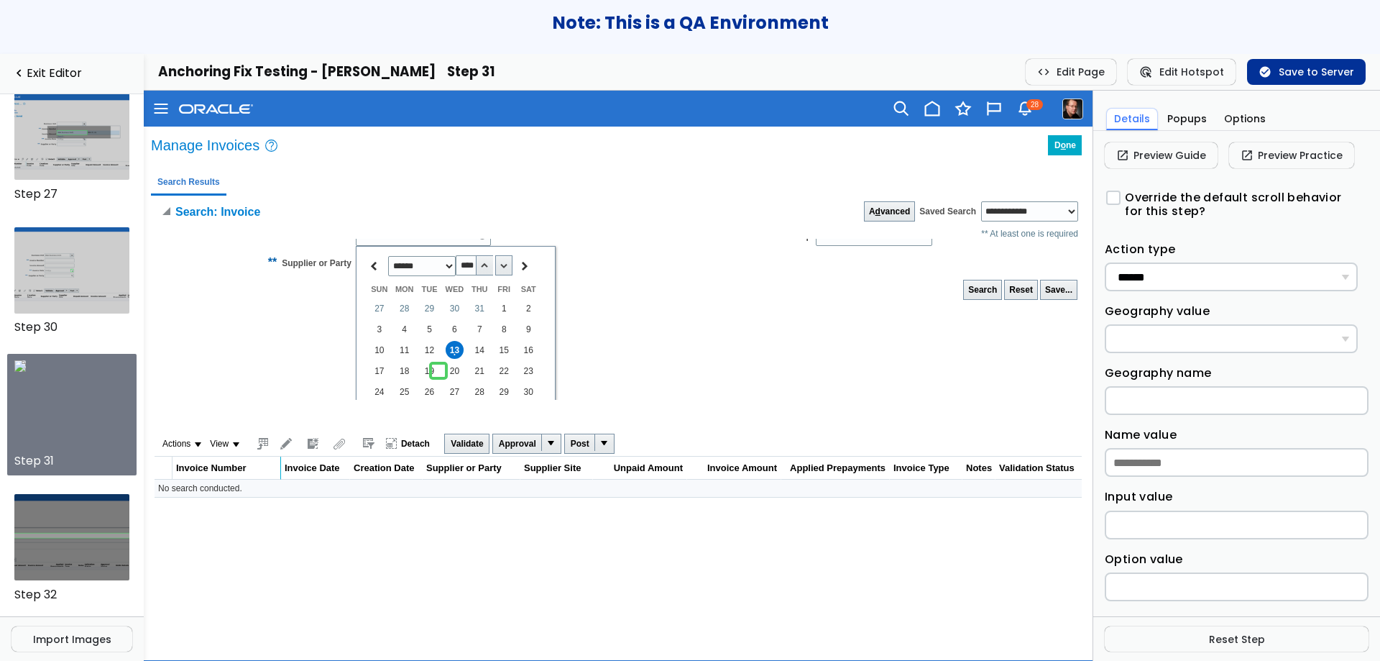
scroll to position [100, 0]
drag, startPoint x: 1174, startPoint y: 91, endPoint x: 753, endPoint y: 453, distance: 555.6
click at [753, 453] on div "Validate Approval Button has a popup, press down arrow key to access the popup.…" at bounding box center [758, 443] width 637 height 24
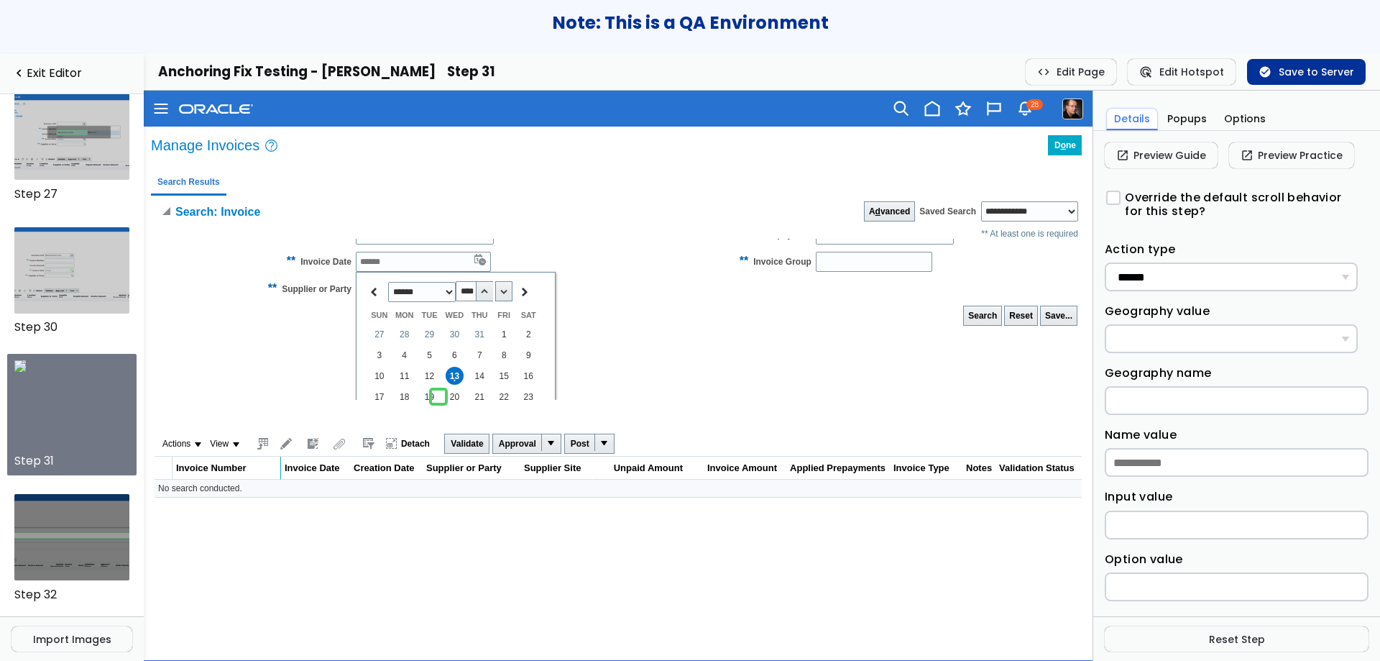
scroll to position [74, 0]
click at [1230, 117] on button "Options" at bounding box center [1245, 119] width 56 height 22
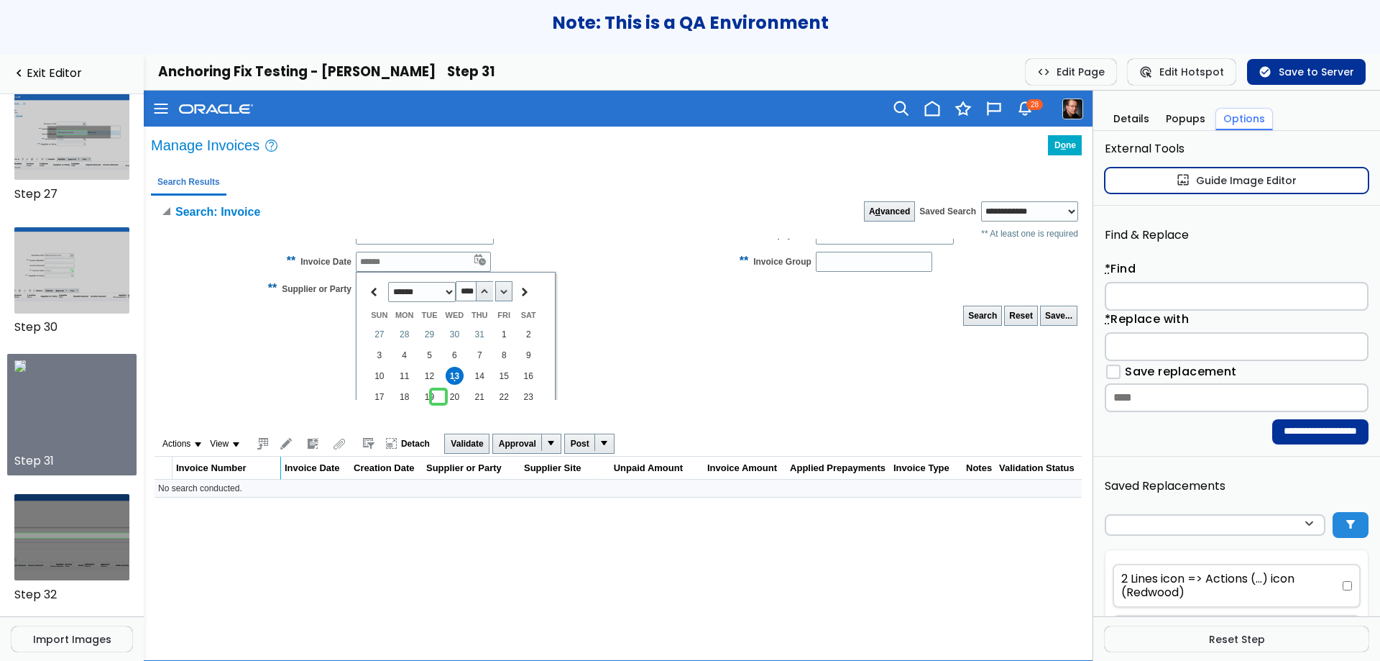
click at [1203, 180] on link "wallpaper Guide Image Editor" at bounding box center [1237, 180] width 264 height 26
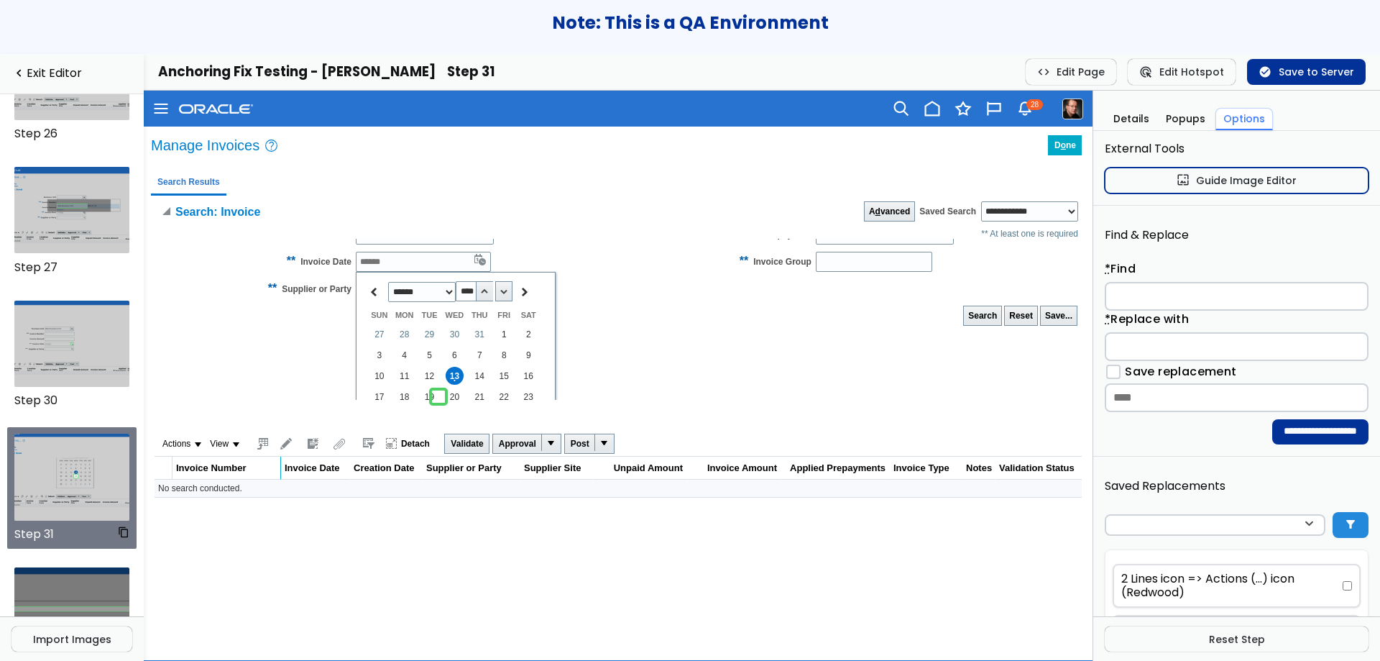
scroll to position [2872, 0]
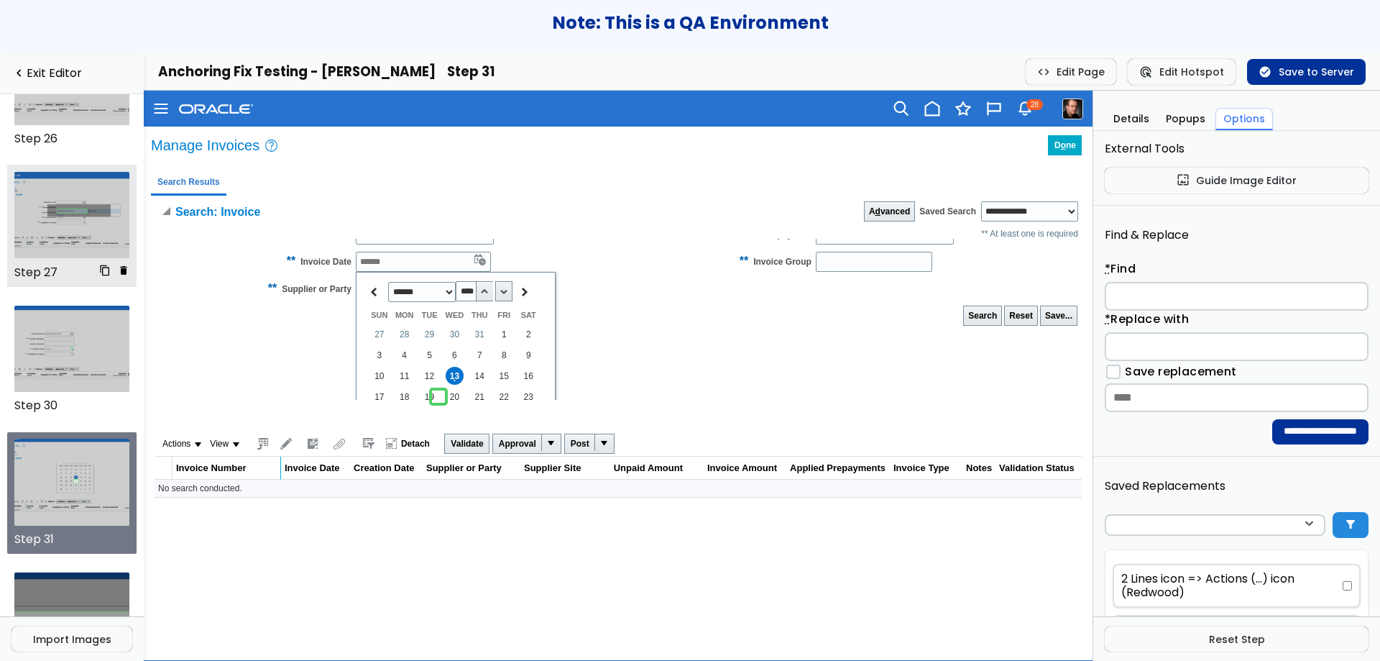
click at [61, 221] on img at bounding box center [72, 215] width 116 height 86
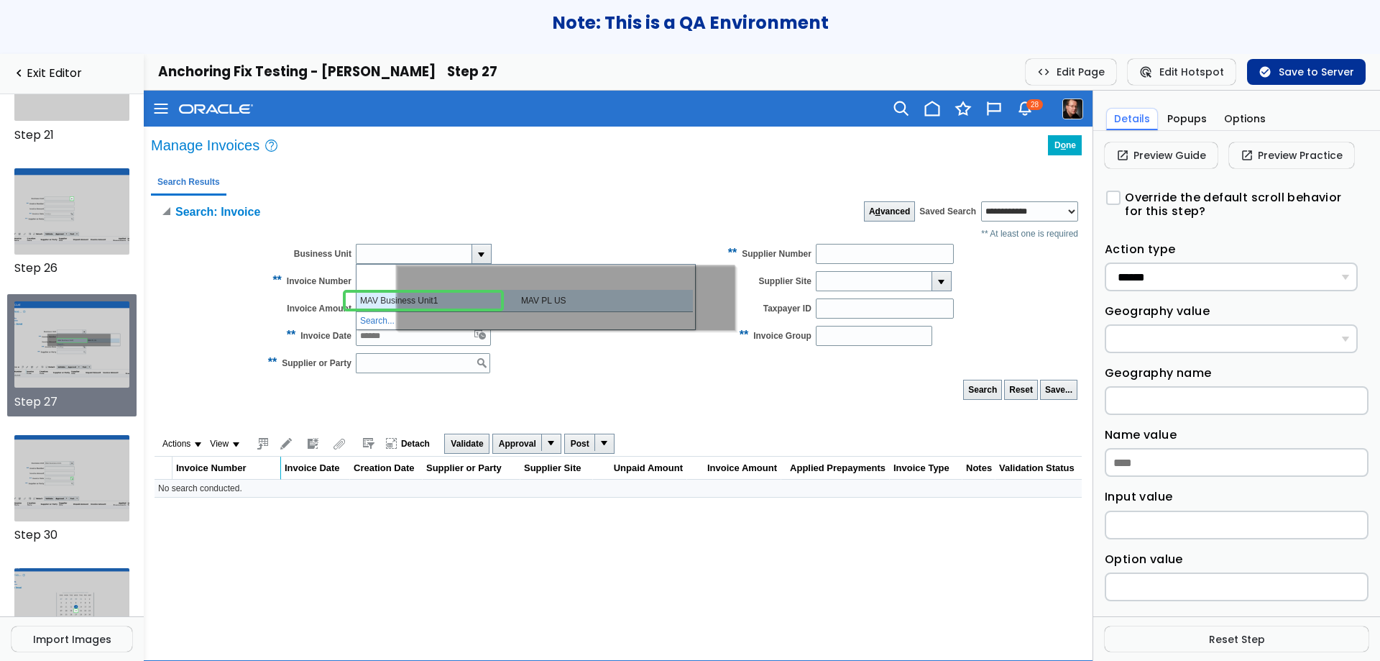
click at [753, 196] on div "**********" at bounding box center [618, 348] width 934 height 305
drag, startPoint x: 1455, startPoint y: 91, endPoint x: 845, endPoint y: 427, distance: 696.5
click at [845, 428] on div "Actions Edit Validate Account Coding Initiate Withdraw Resubmit Force Complete …" at bounding box center [618, 464] width 934 height 73
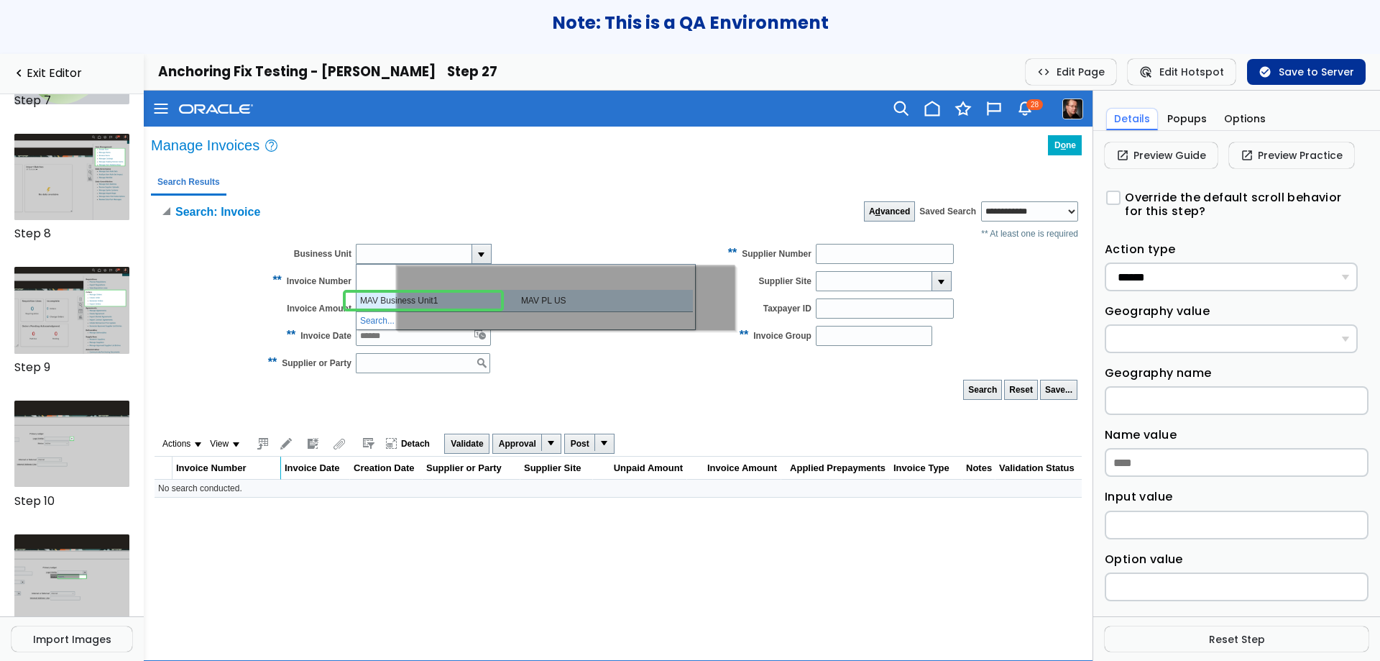
scroll to position [908, 0]
click at [88, 195] on img at bounding box center [72, 177] width 116 height 86
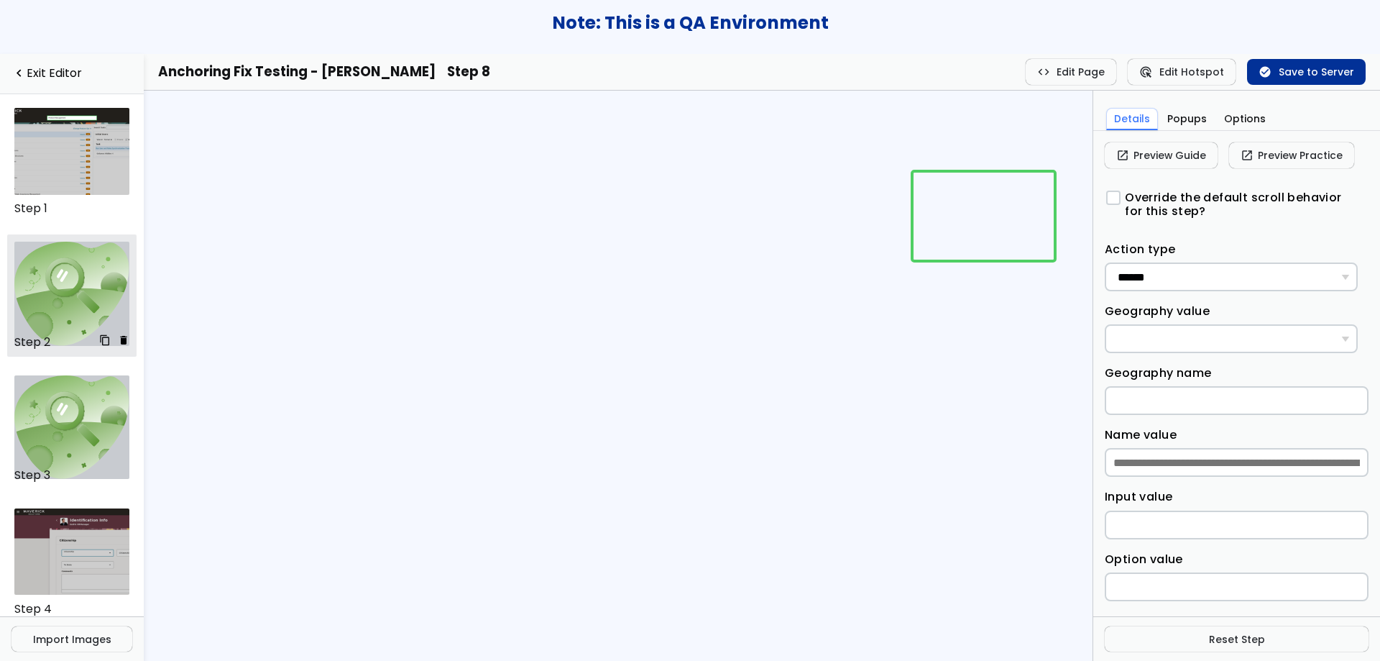
click at [52, 273] on img at bounding box center [72, 294] width 116 height 104
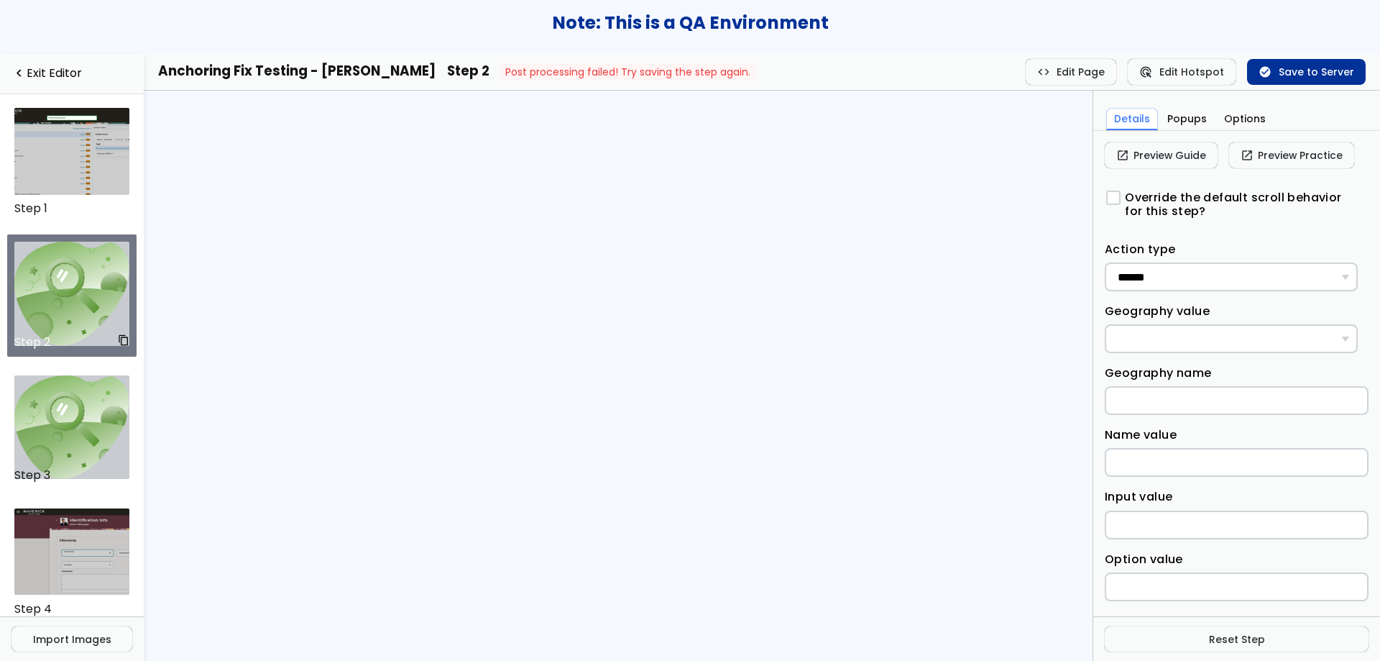
scroll to position [225, 0]
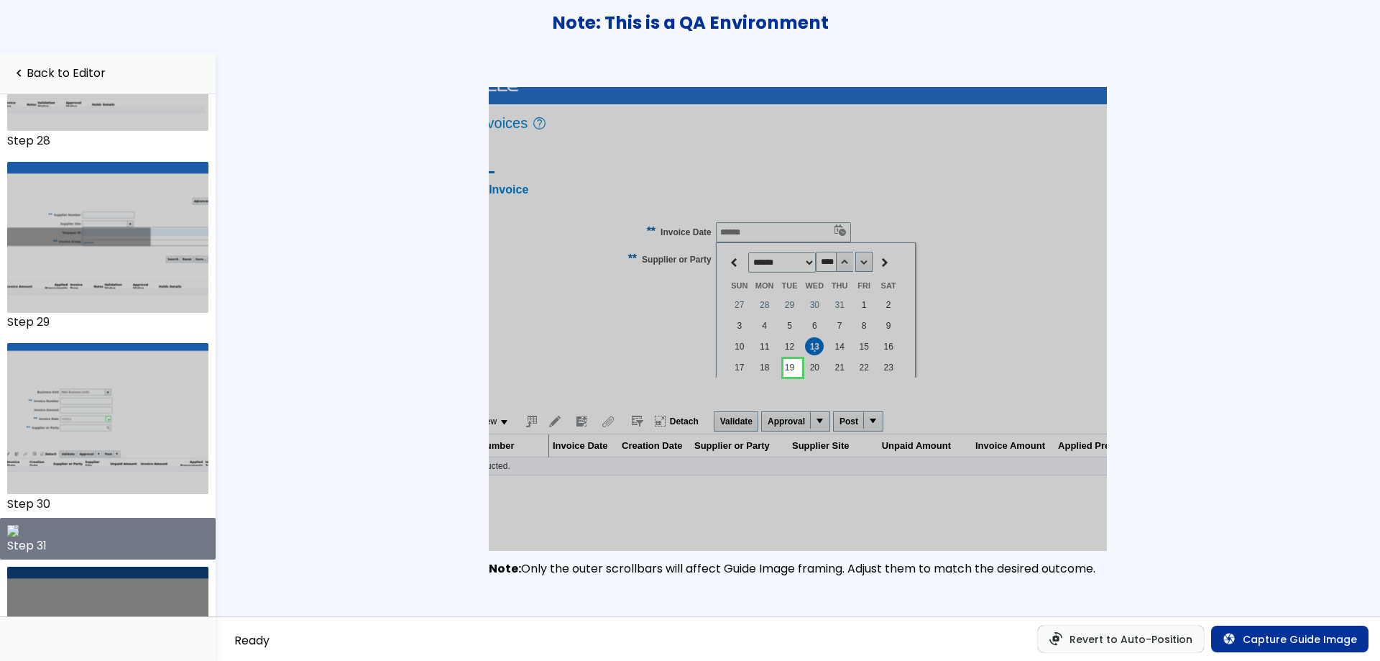
scroll to position [81, 0]
click at [1274, 641] on button "camera Capture Guide Image" at bounding box center [1289, 638] width 157 height 26
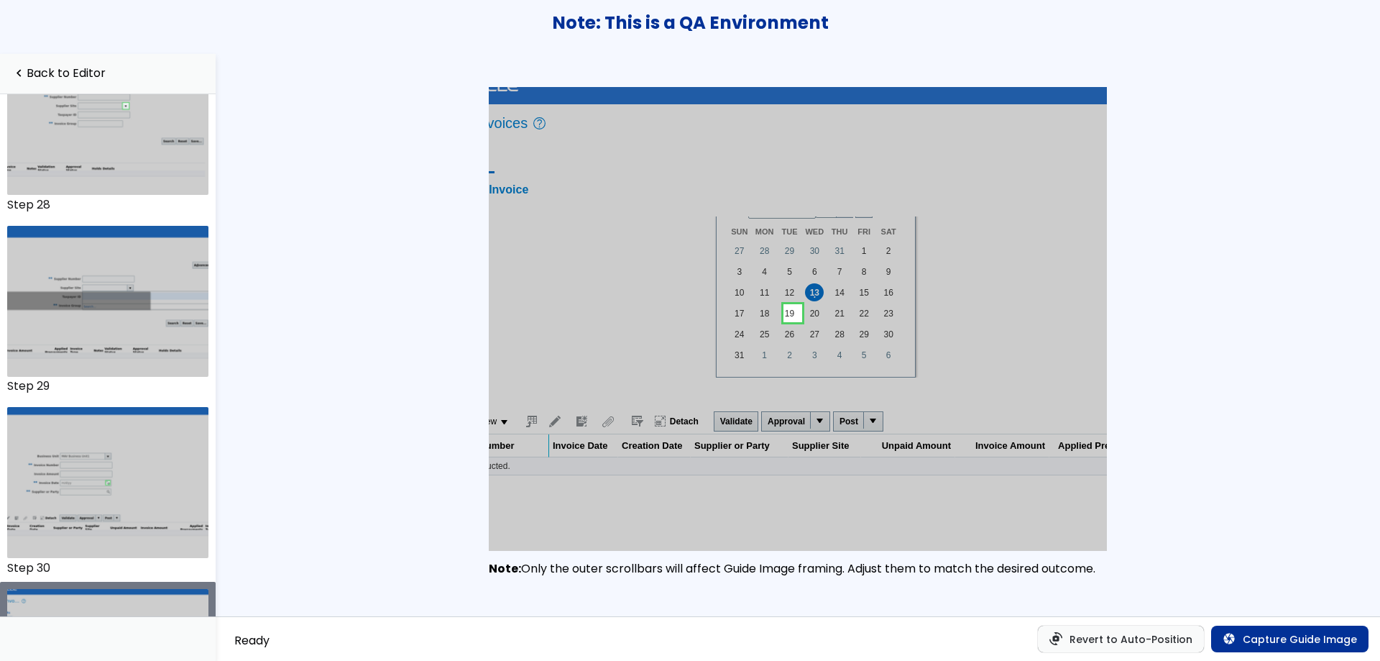
scroll to position [5078, 0]
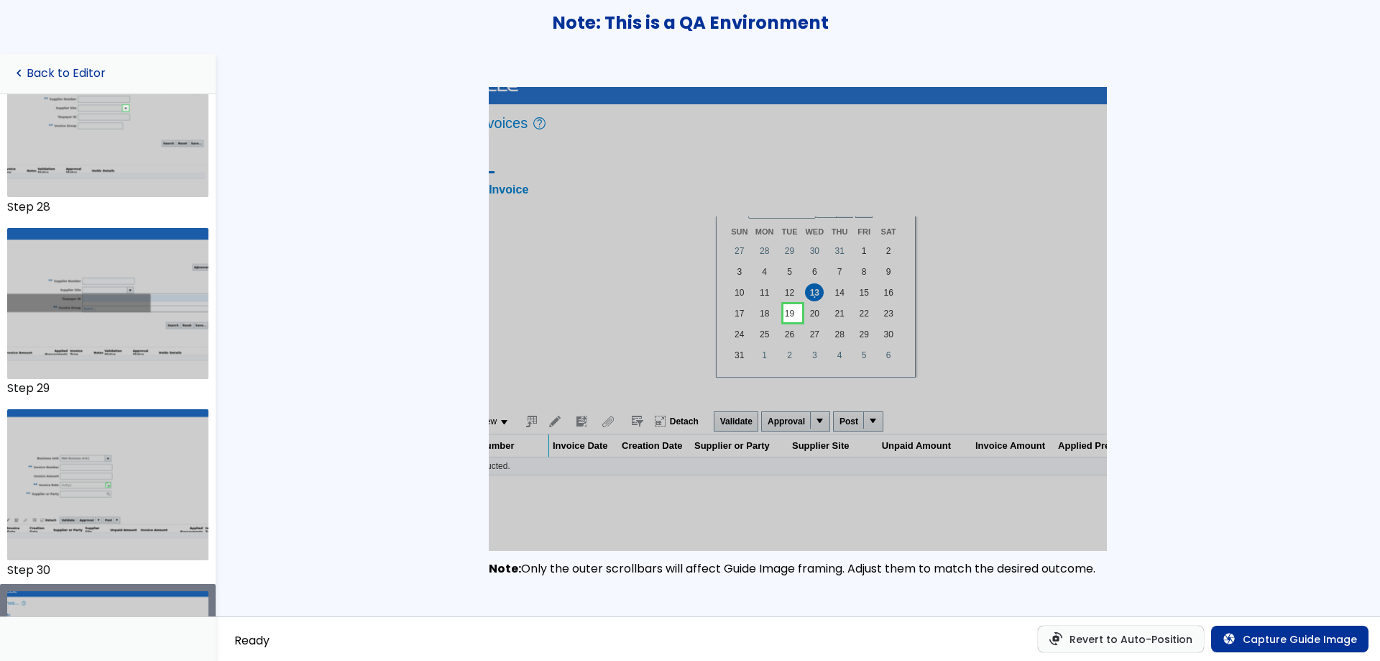
click at [48, 74] on link "navigate_before Back to Editor" at bounding box center [108, 74] width 193 height 14
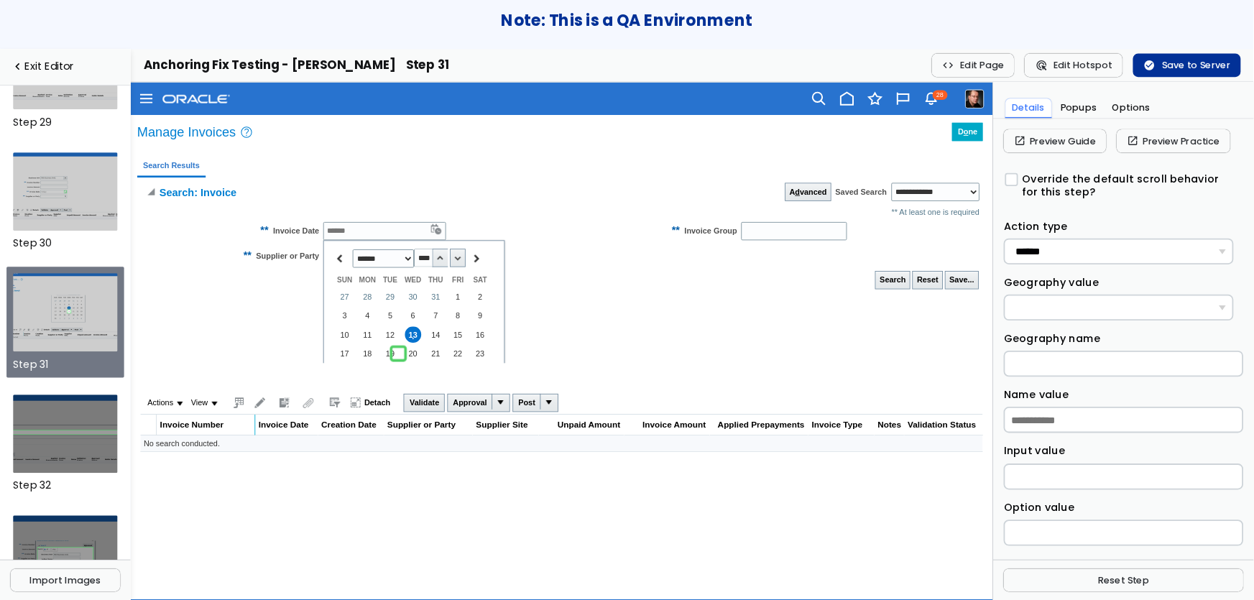
scroll to position [85, 0]
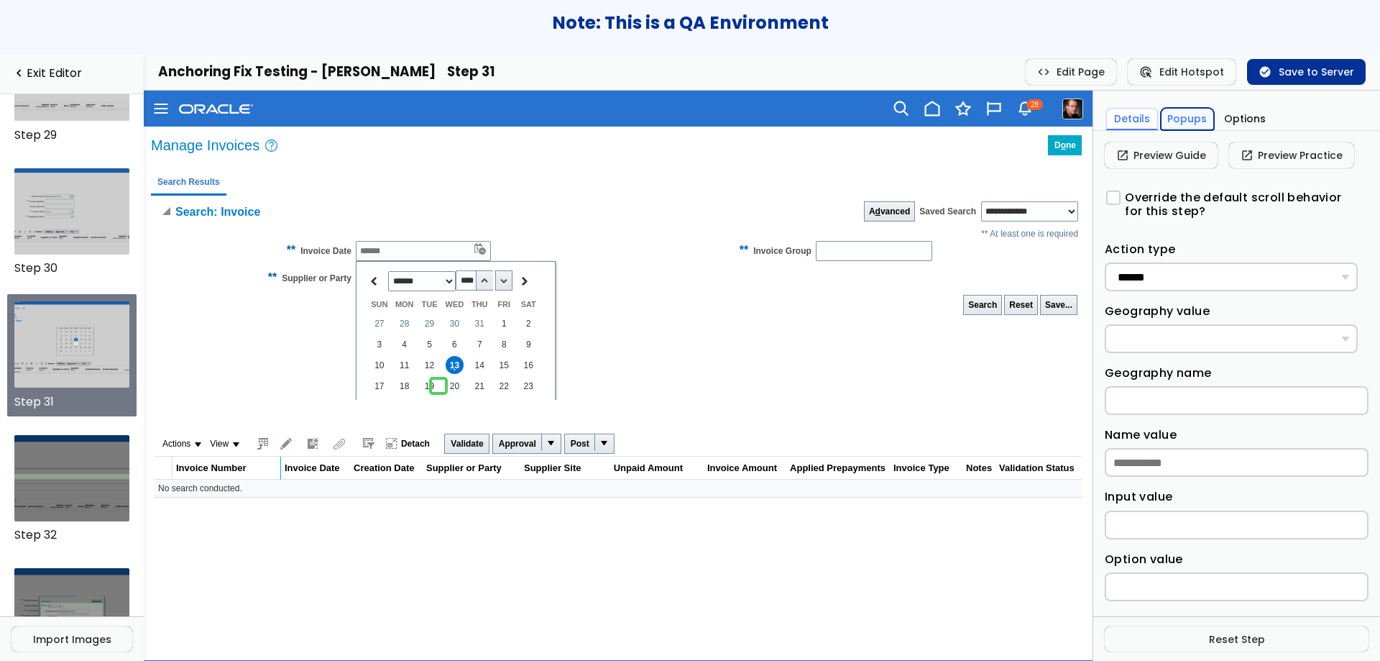
click at [1199, 126] on button "Popups" at bounding box center [1188, 119] width 54 height 22
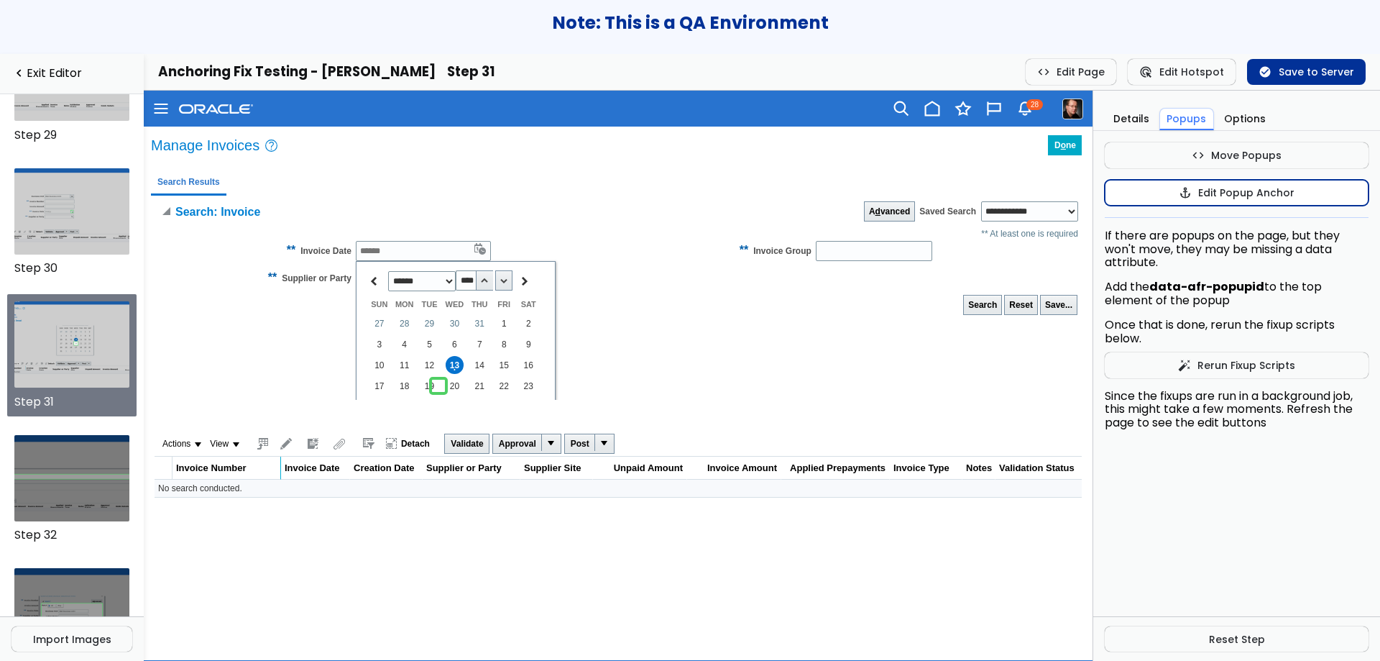
click at [1183, 193] on span "anchor" at bounding box center [1185, 193] width 13 height 12
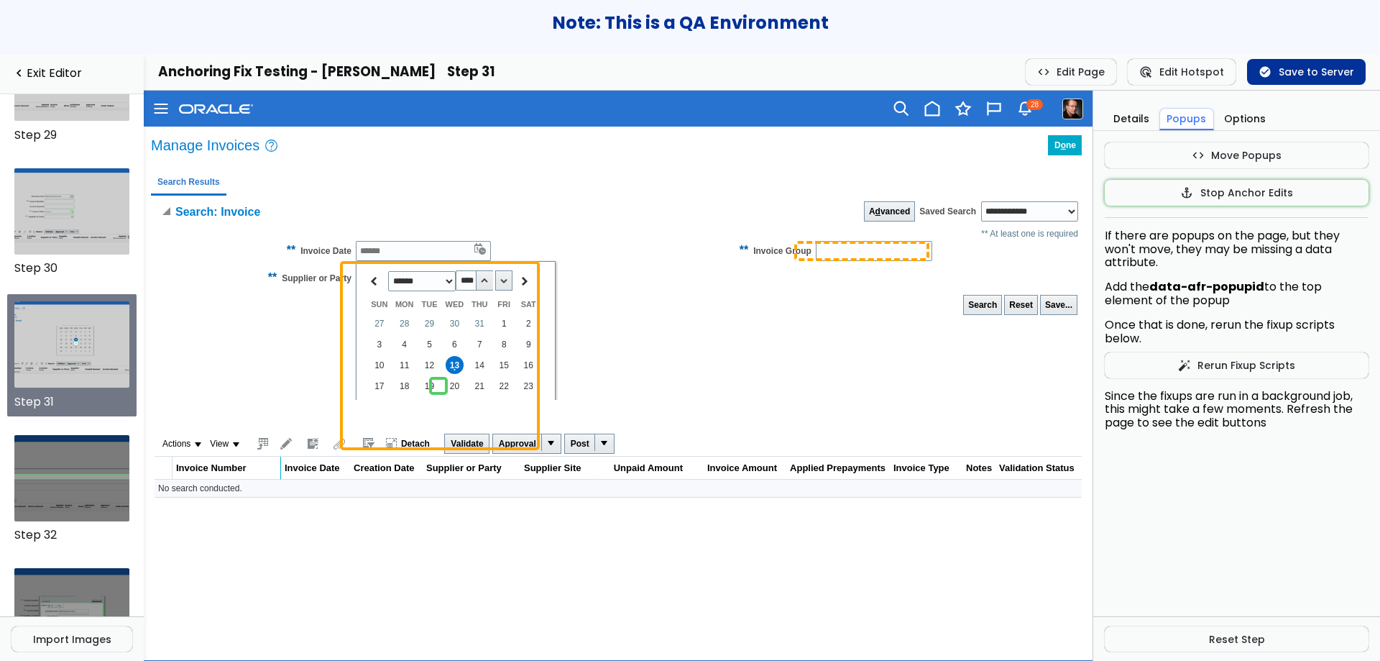
click at [857, 257] on input "Invoice Group" at bounding box center [874, 251] width 116 height 20
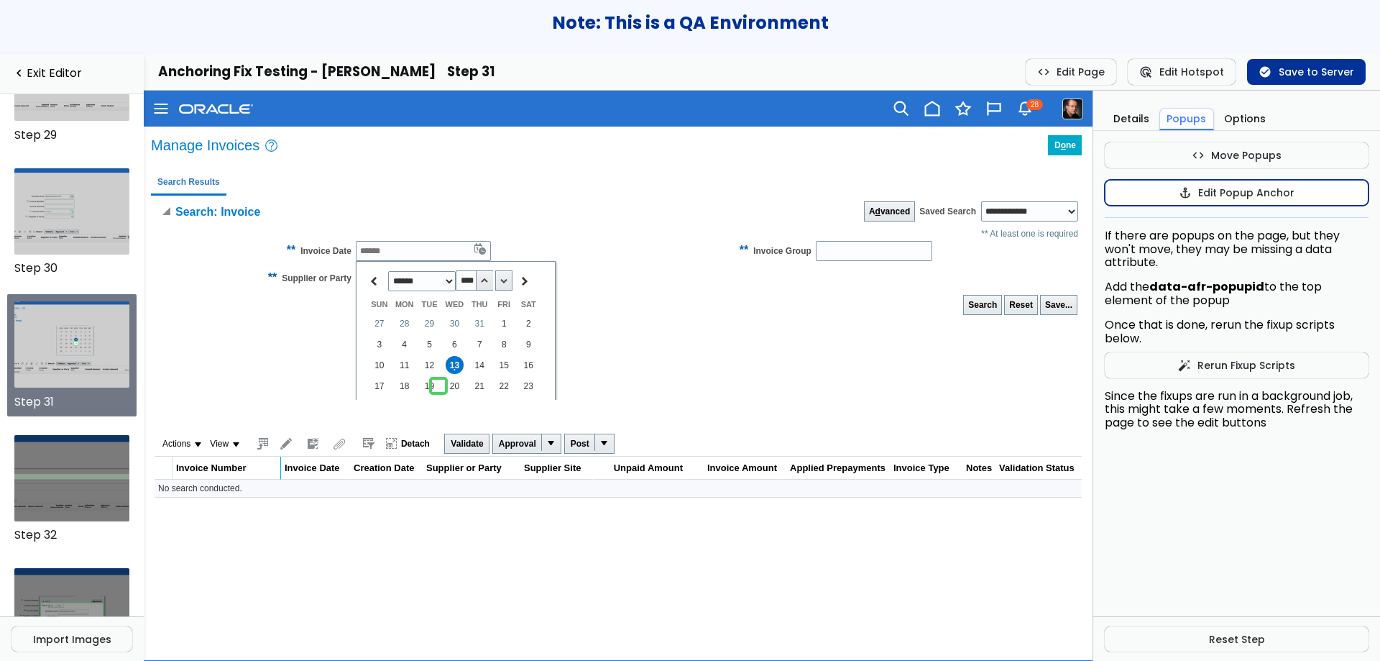
click at [1255, 193] on button "anchor Edit Popup Anchor" at bounding box center [1237, 193] width 264 height 26
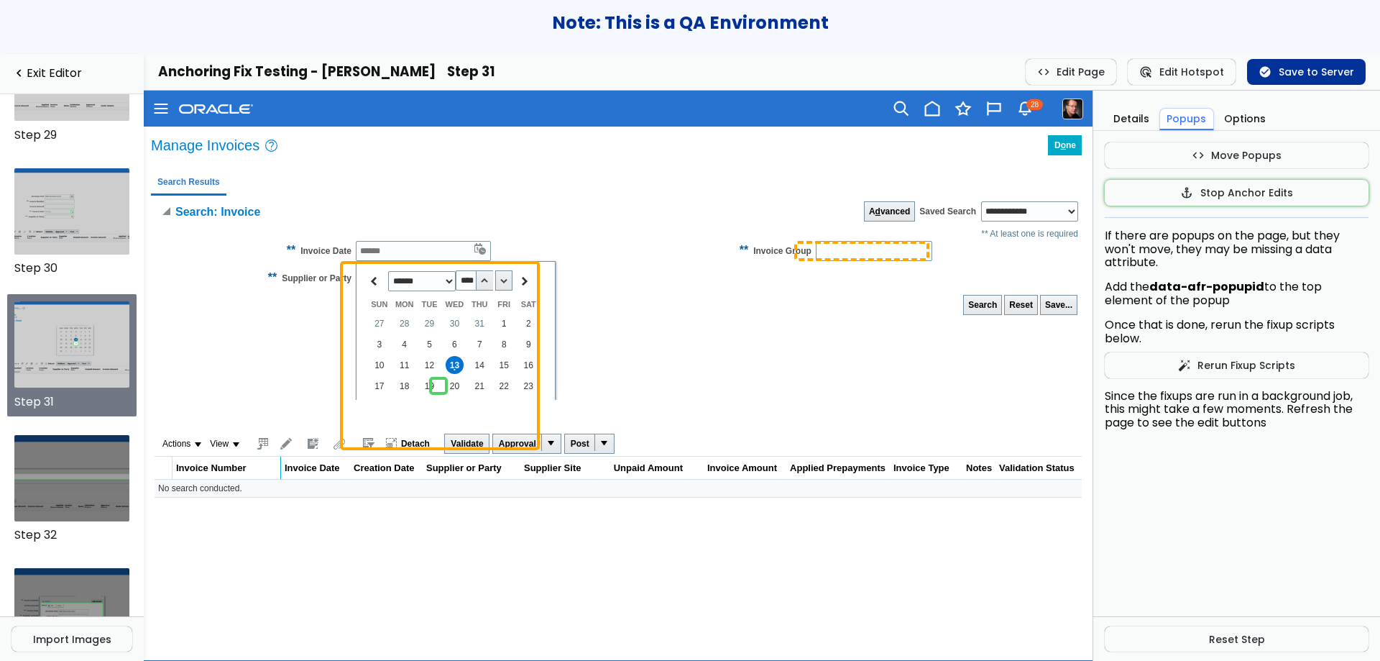
click at [896, 256] on input "Invoice Group" at bounding box center [874, 251] width 116 height 20
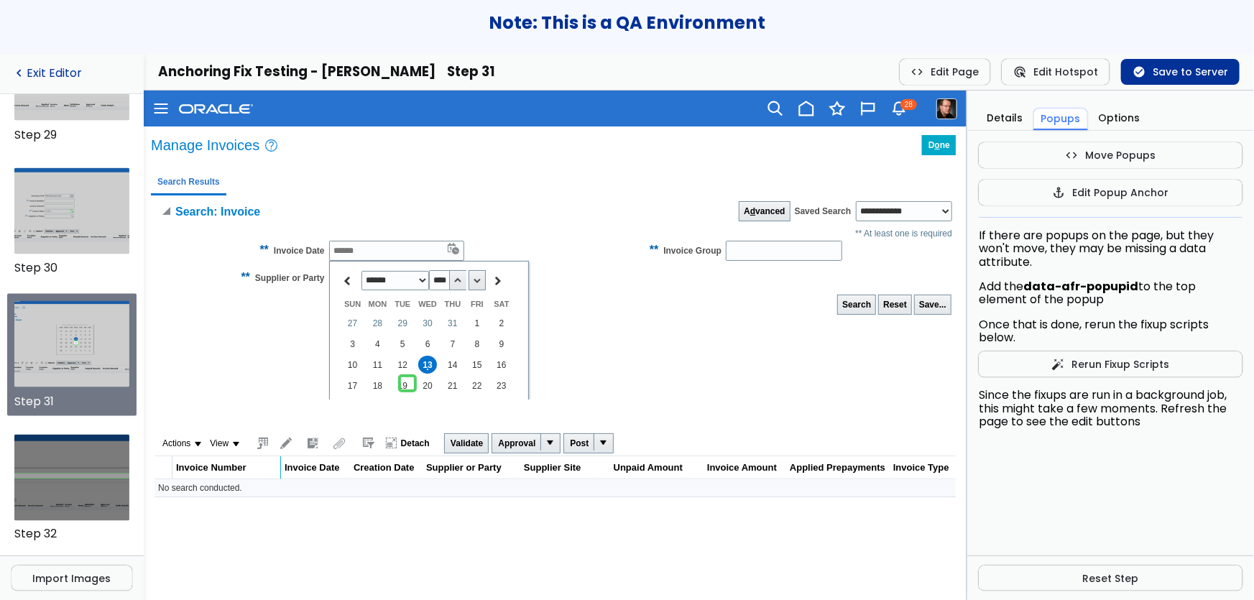
click at [68, 78] on link "navigate_before Exit Editor" at bounding box center [72, 74] width 121 height 14
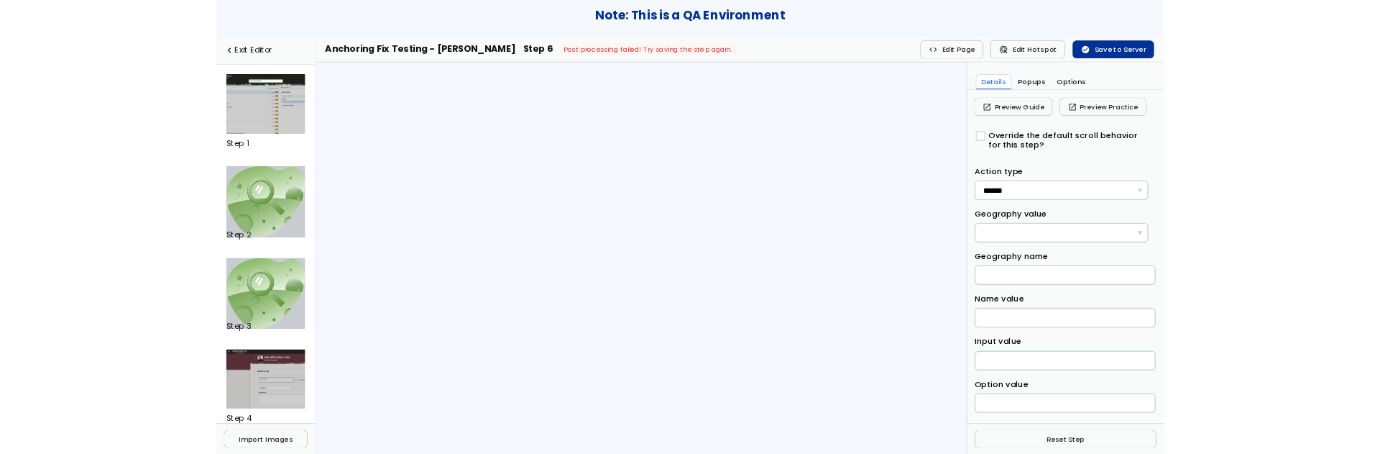
scroll to position [474, 0]
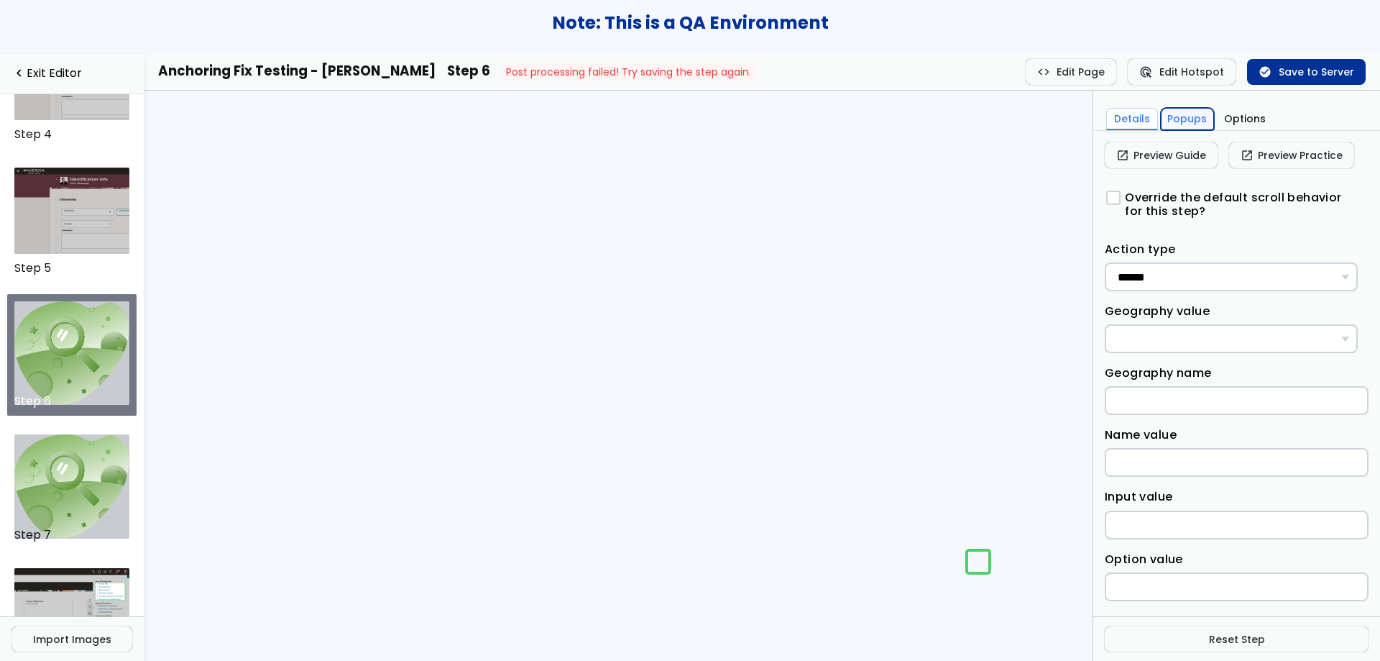
click at [1195, 111] on button "Popups" at bounding box center [1188, 119] width 54 height 22
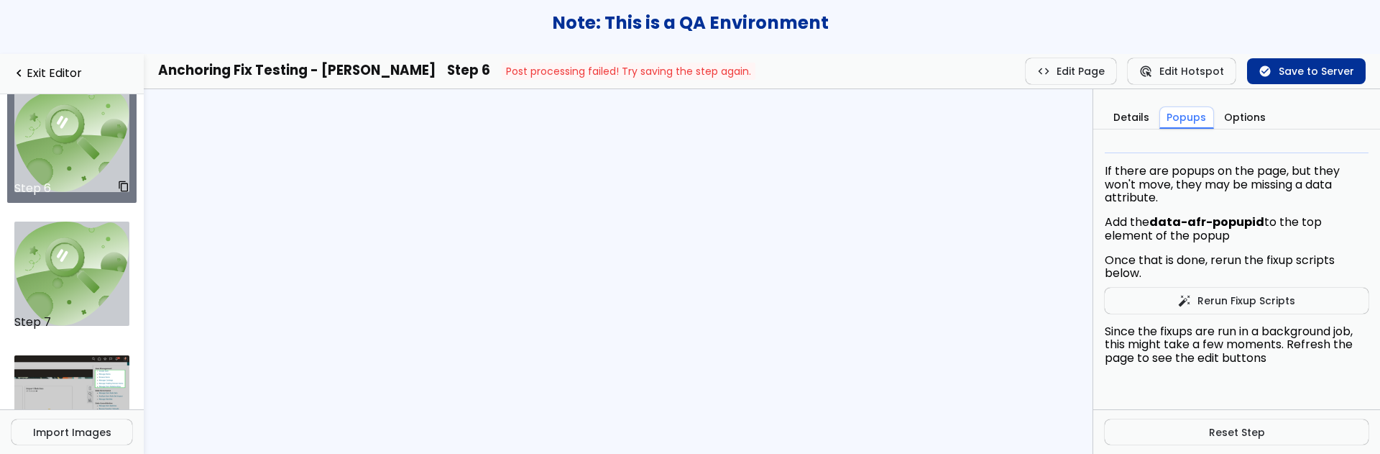
scroll to position [691, 0]
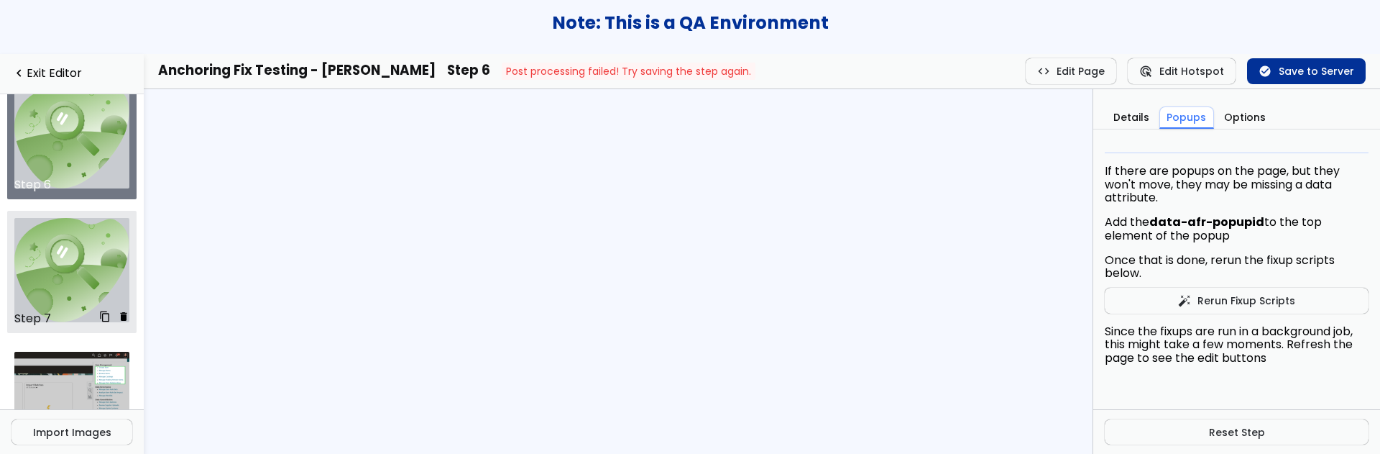
click at [70, 258] on img at bounding box center [72, 270] width 116 height 104
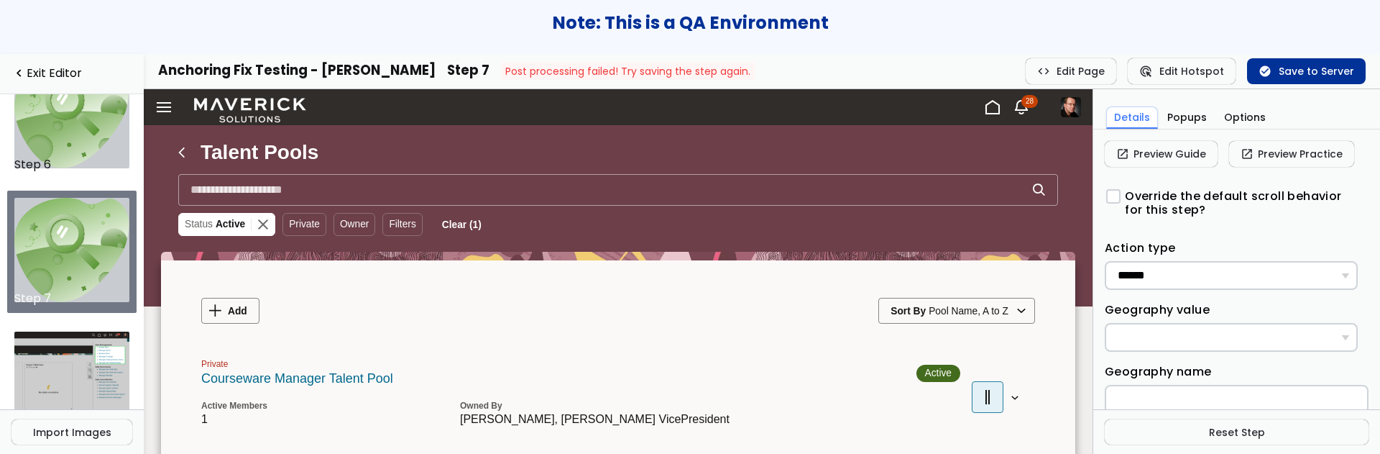
scroll to position [110, 0]
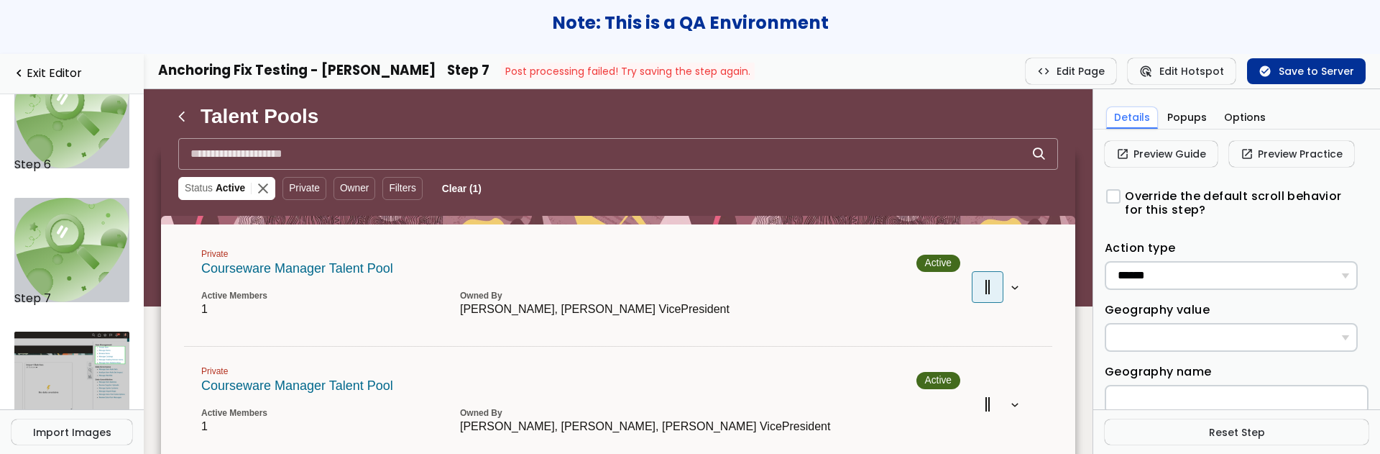
scroll to position [333, 0]
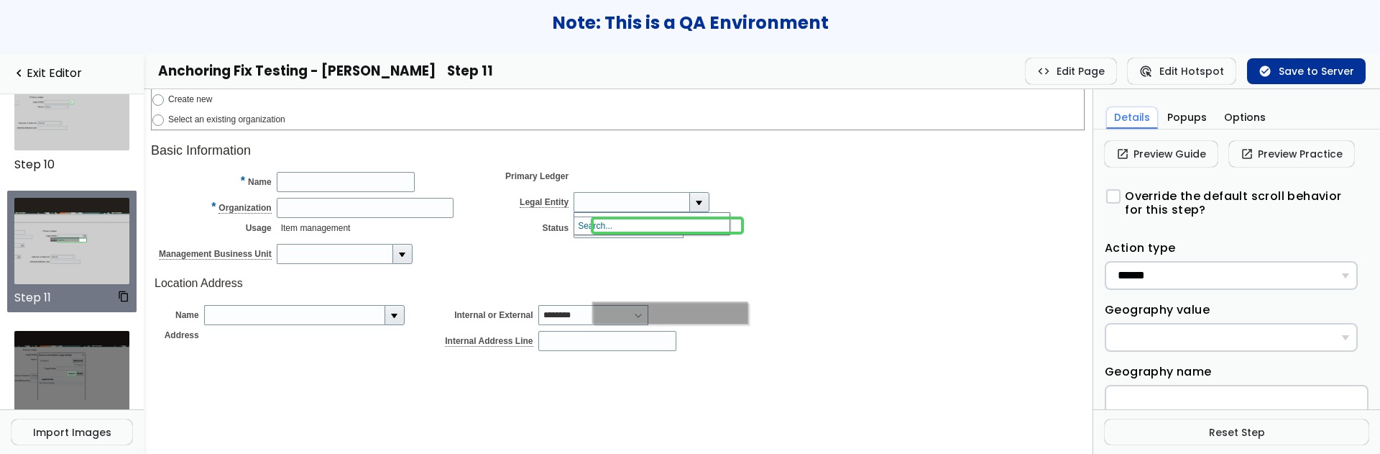
scroll to position [1349, 0]
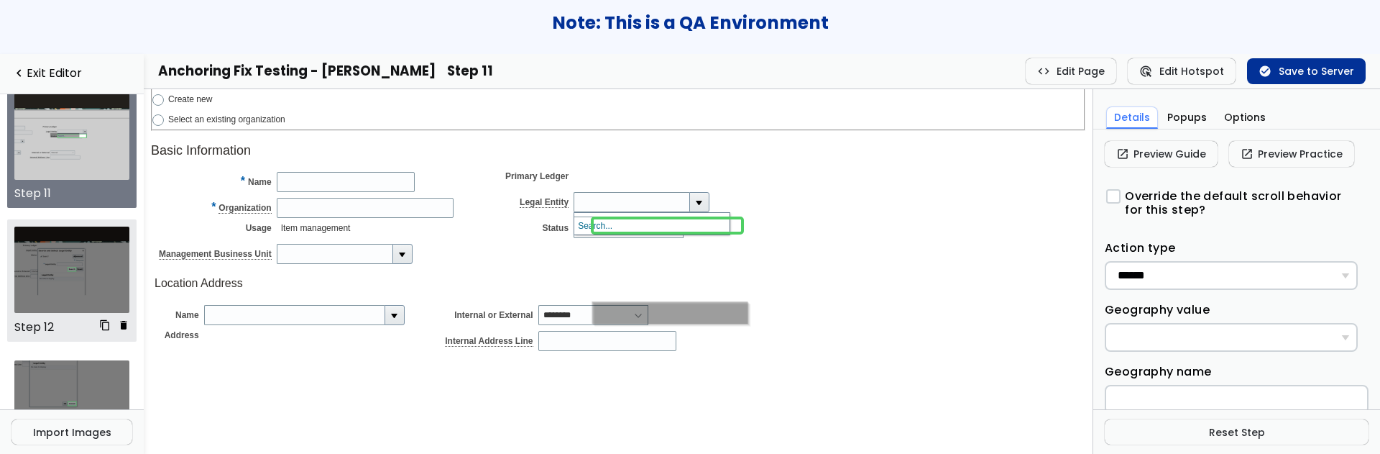
click at [63, 248] on img at bounding box center [72, 269] width 116 height 86
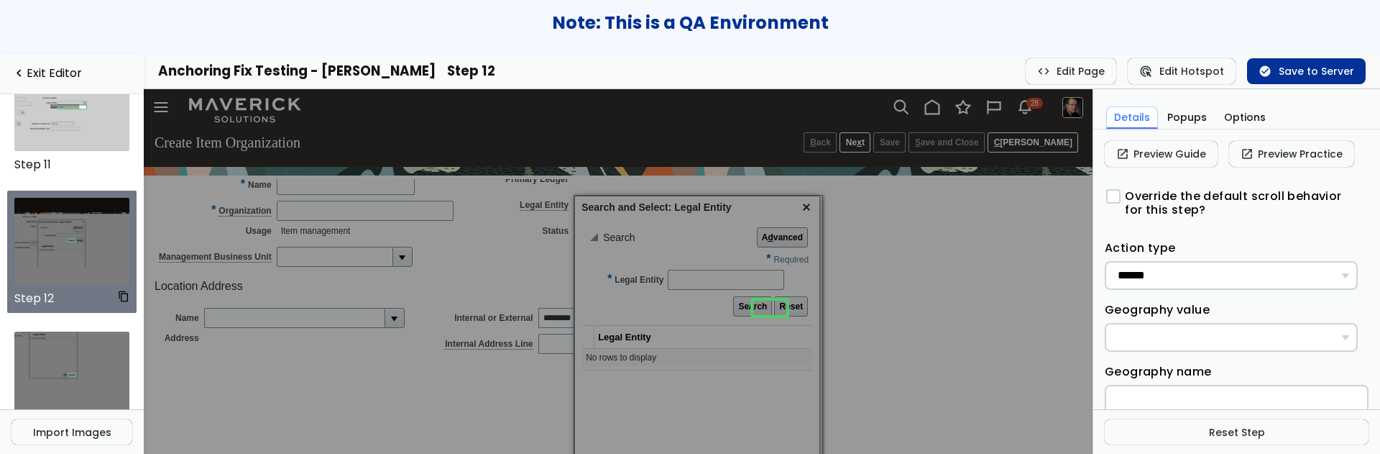
scroll to position [87, 0]
click at [1171, 123] on button "Popups" at bounding box center [1188, 117] width 54 height 22
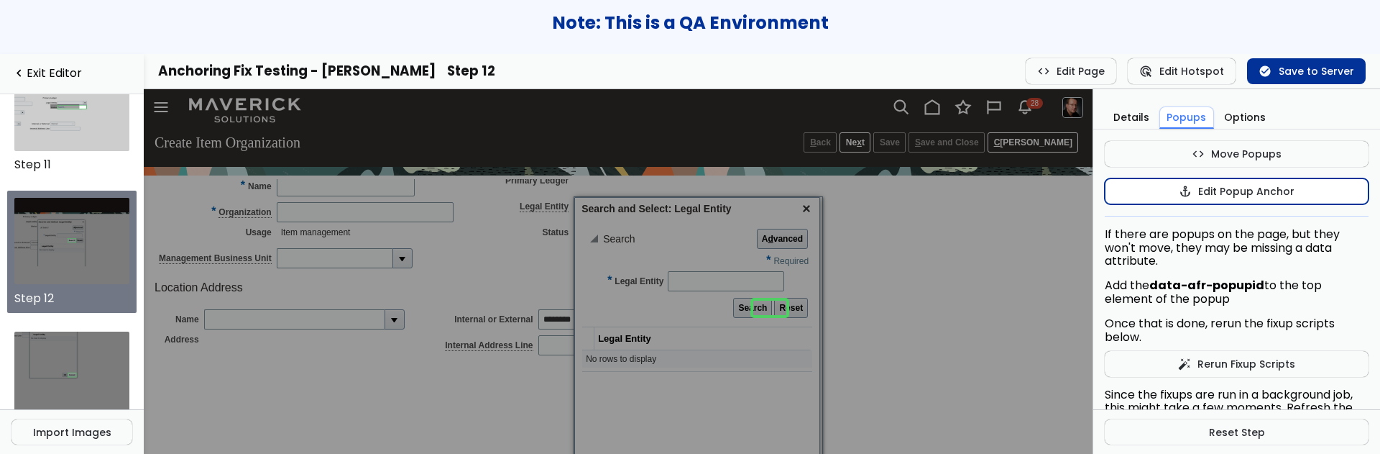
click at [1179, 190] on span "anchor" at bounding box center [1185, 191] width 13 height 12
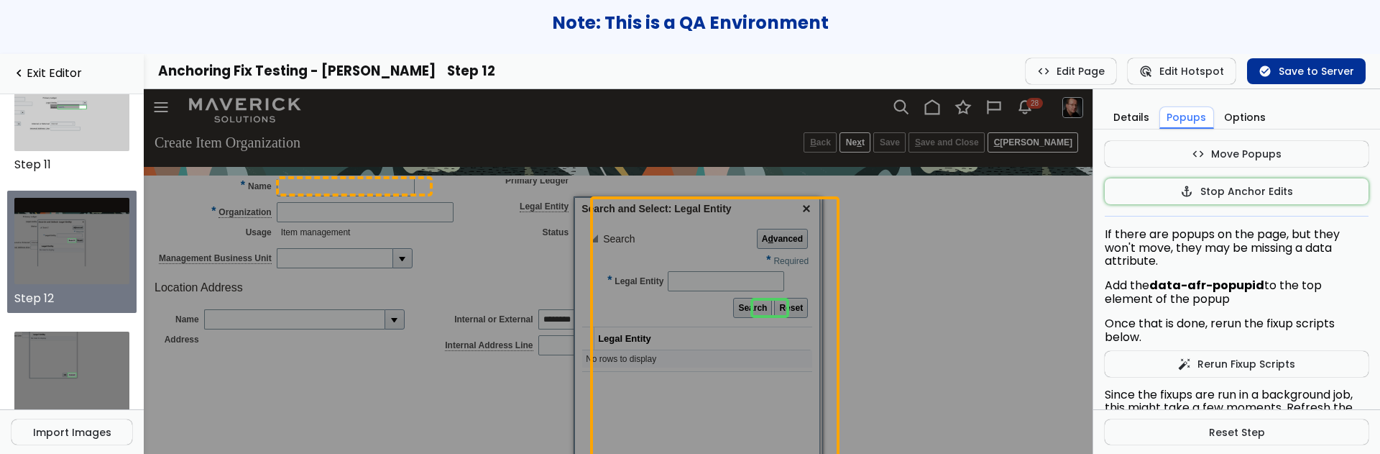
click at [401, 178] on input "Name" at bounding box center [346, 186] width 138 height 20
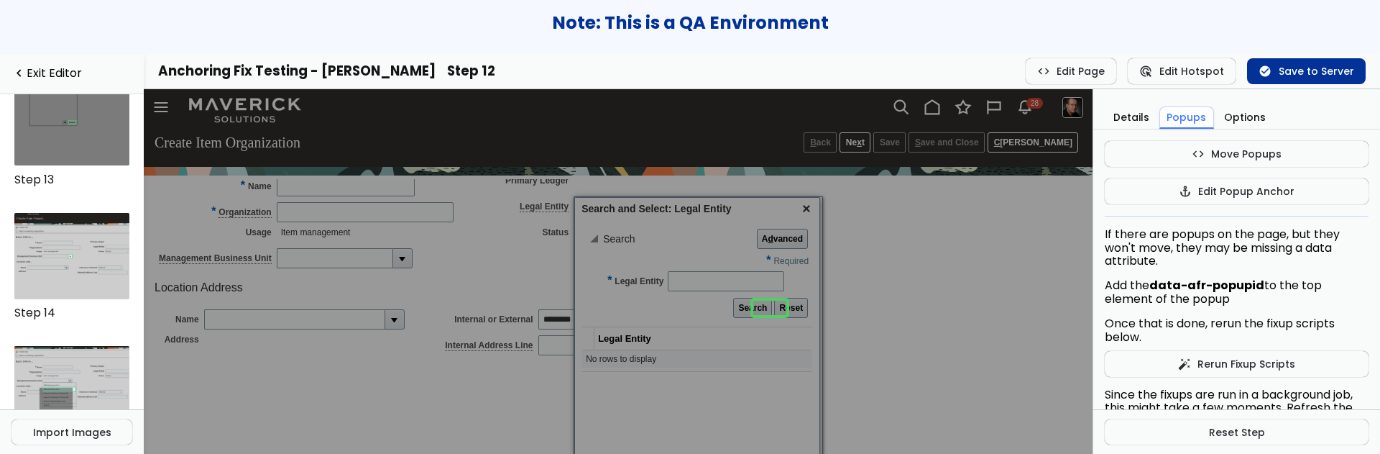
scroll to position [1631, 0]
click at [59, 247] on img at bounding box center [72, 255] width 116 height 86
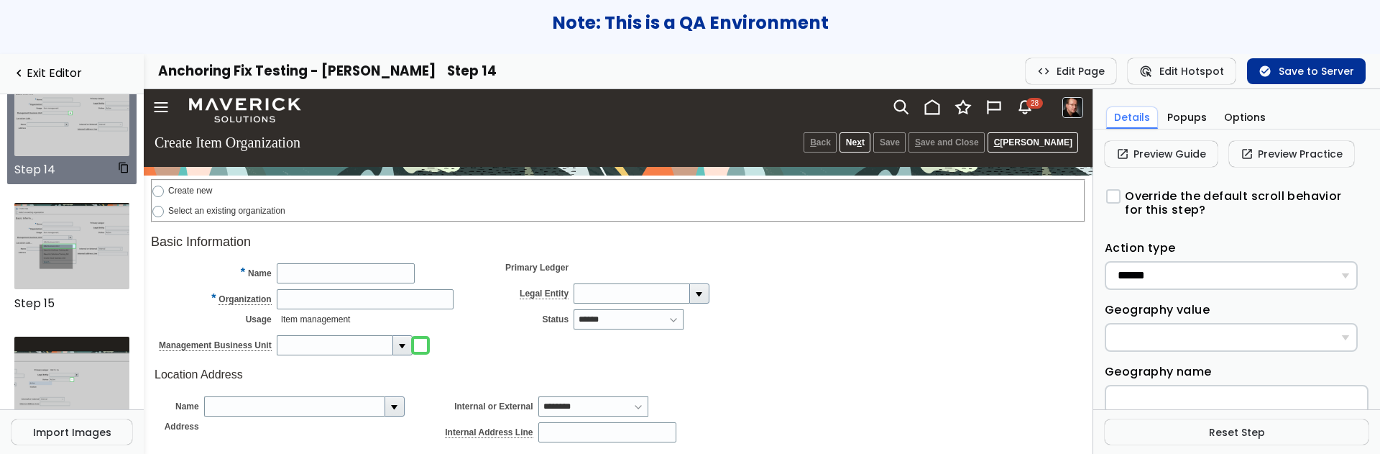
scroll to position [1774, 0]
click at [55, 246] on img at bounding box center [72, 245] width 116 height 86
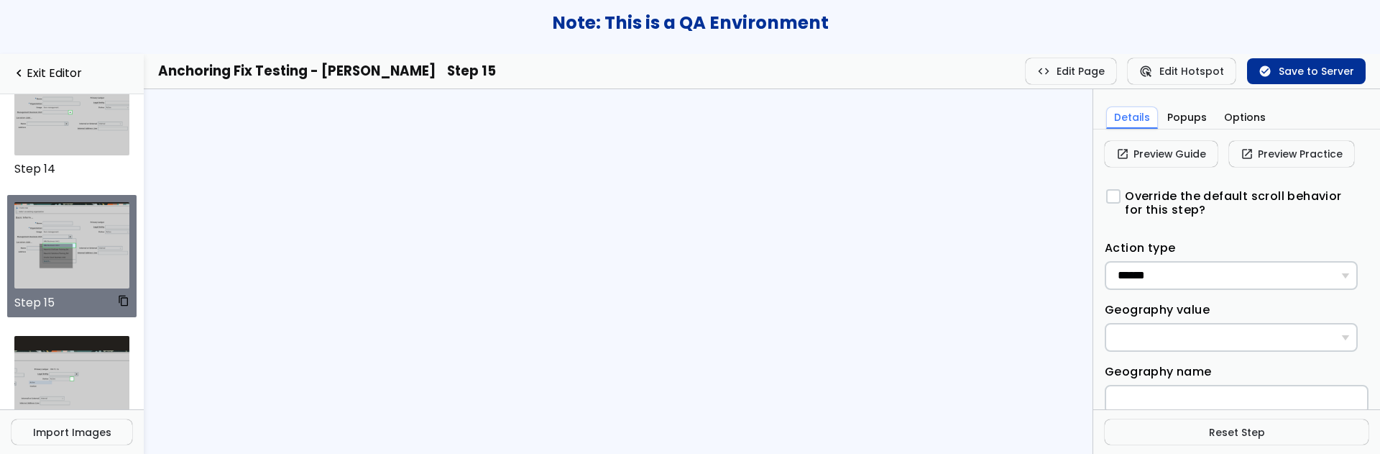
scroll to position [1778, 0]
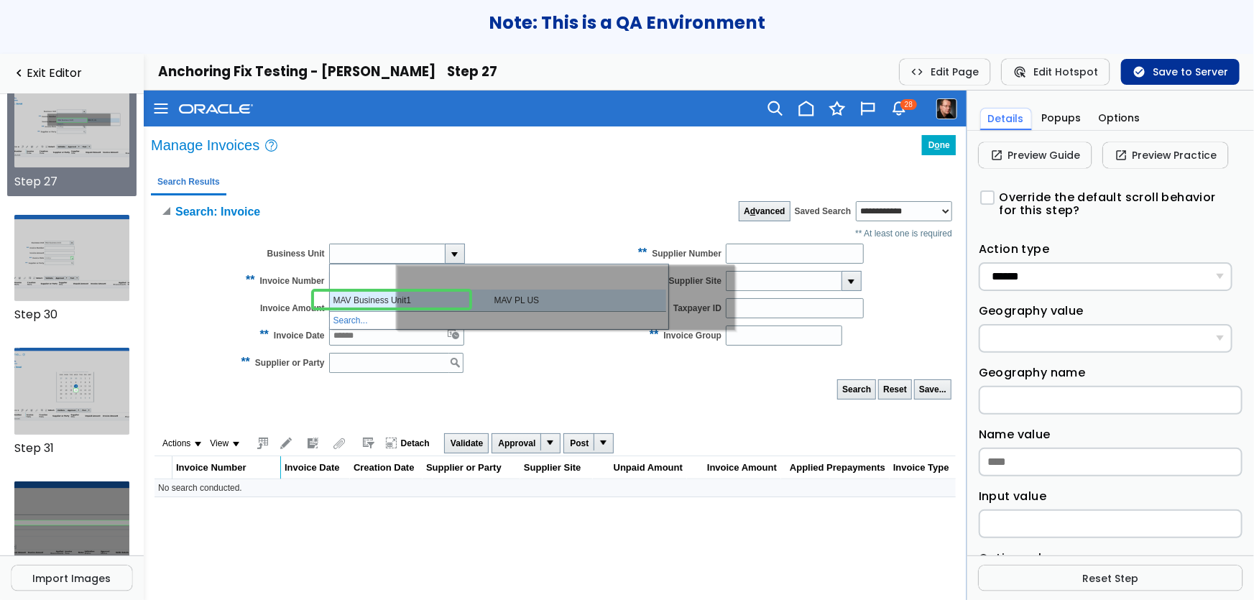
scroll to position [3010, 0]
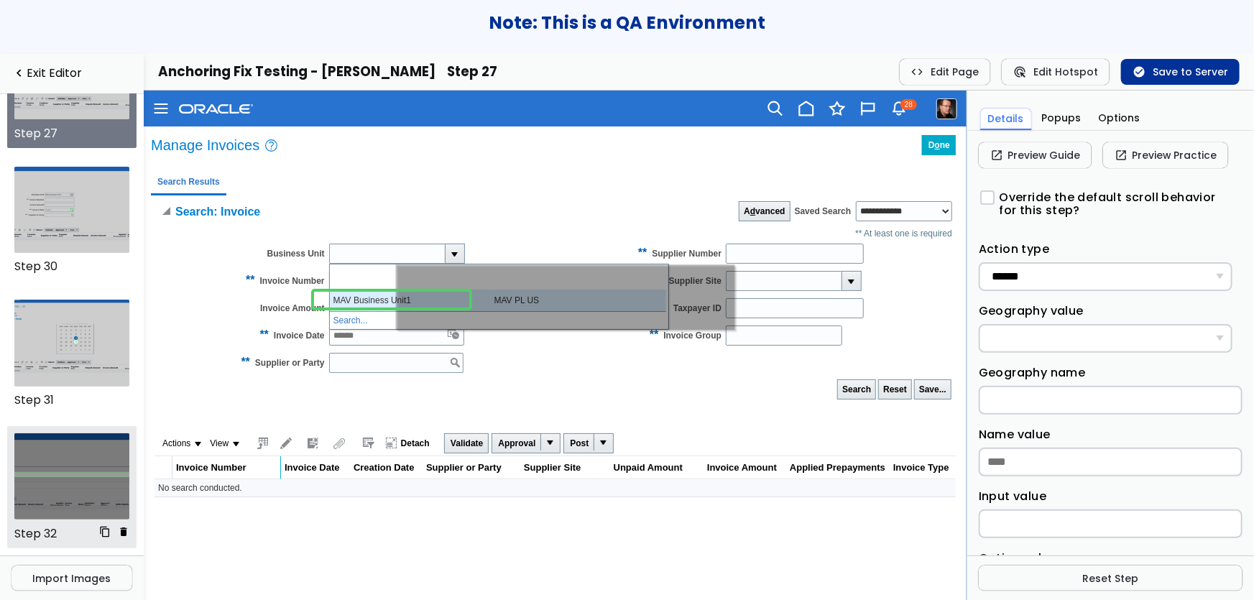
click at [65, 440] on img at bounding box center [72, 476] width 116 height 86
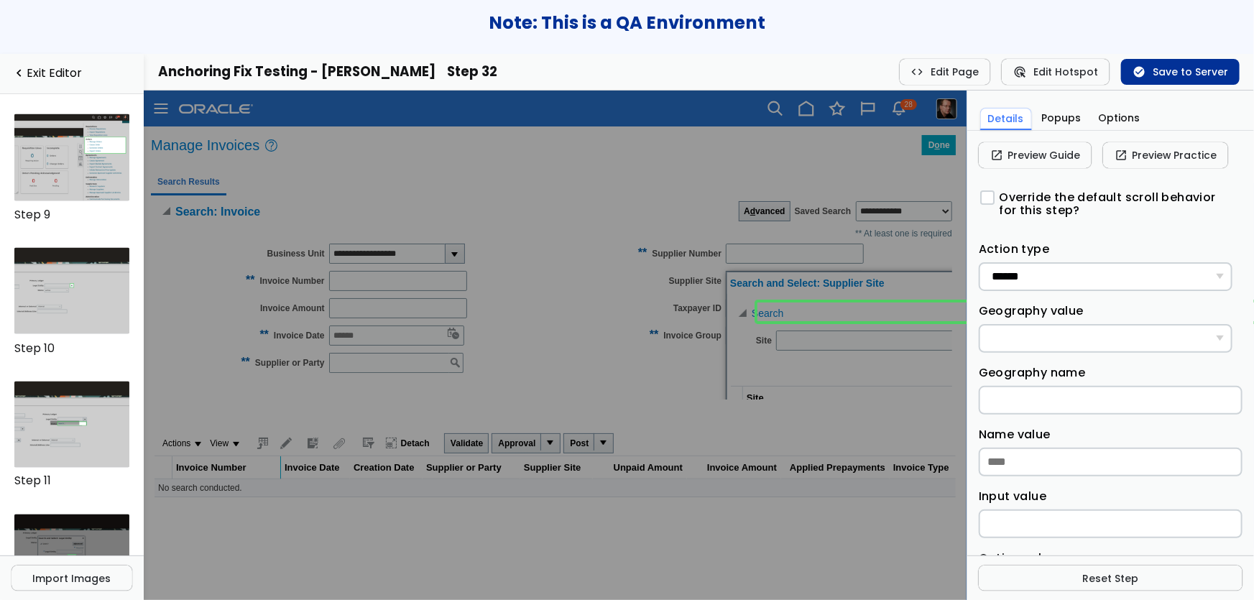
scroll to position [1062, 0]
click at [47, 410] on img at bounding box center [72, 424] width 116 height 86
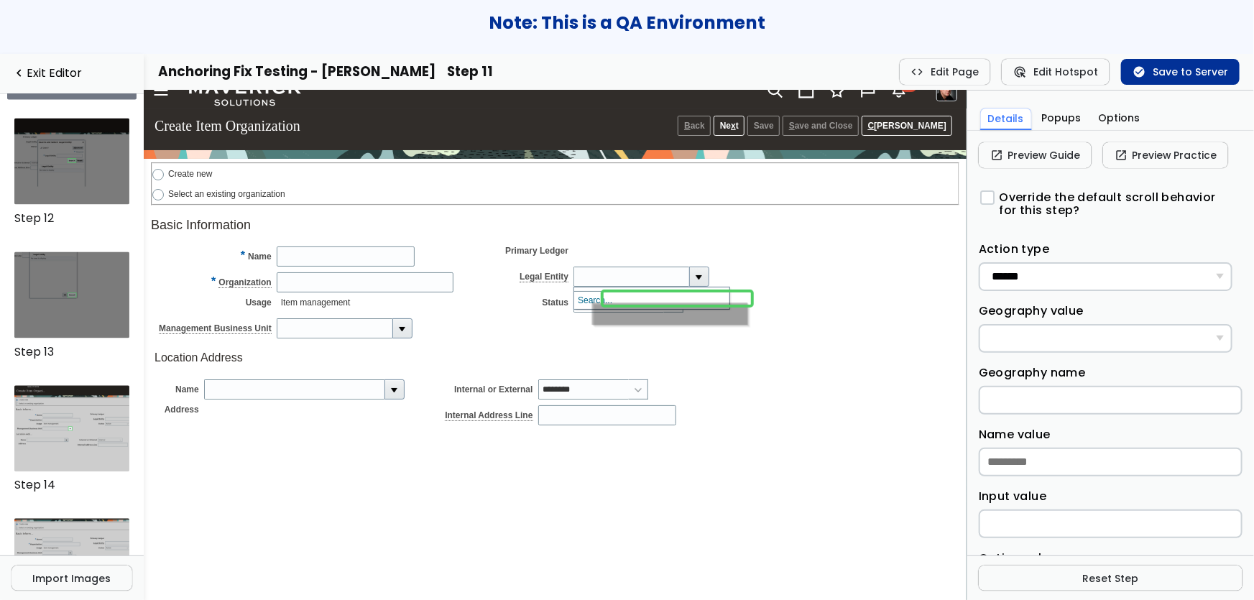
scroll to position [1458, 0]
click at [72, 289] on img at bounding box center [72, 295] width 116 height 86
